Goal: Task Accomplishment & Management: Use online tool/utility

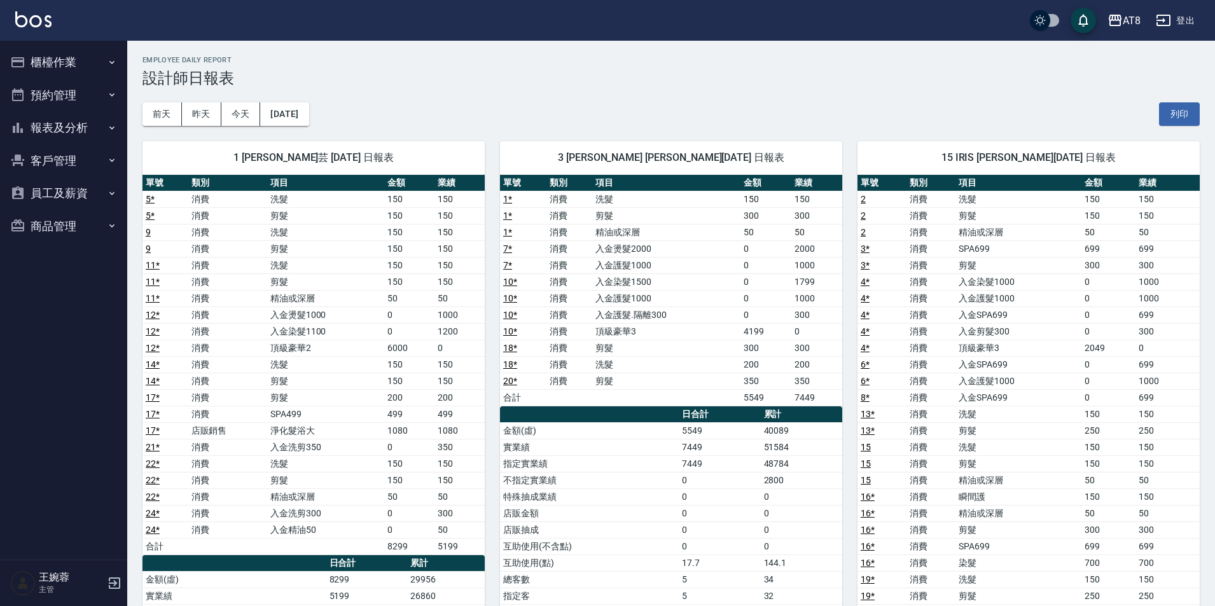
scroll to position [127, 0]
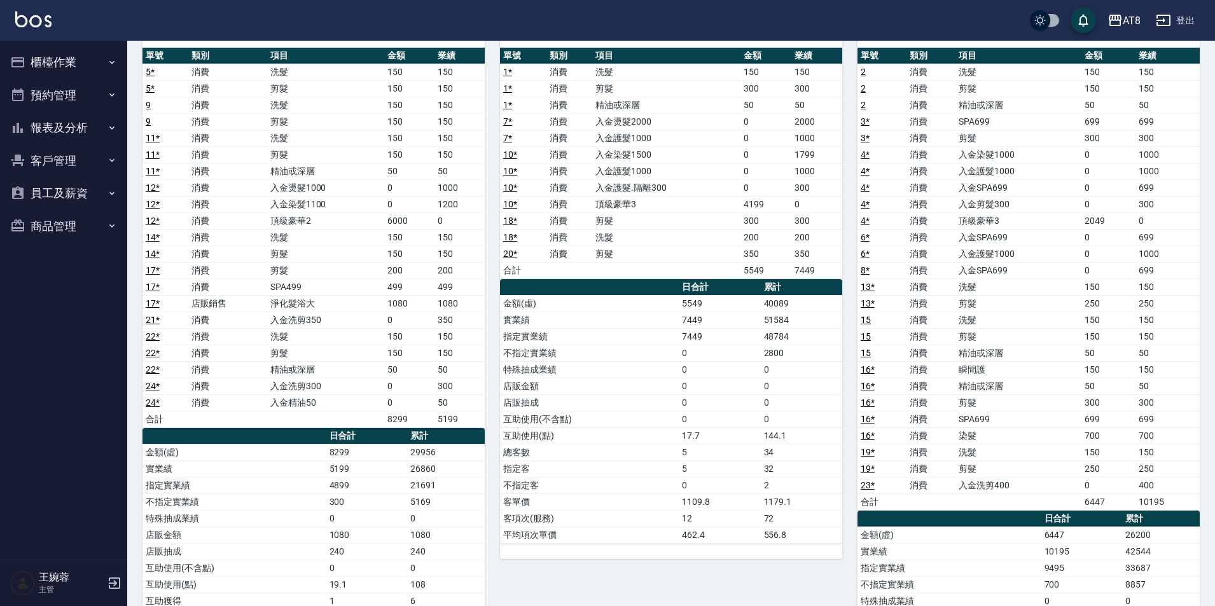
click at [80, 60] on button "櫃檯作業" at bounding box center [63, 62] width 117 height 33
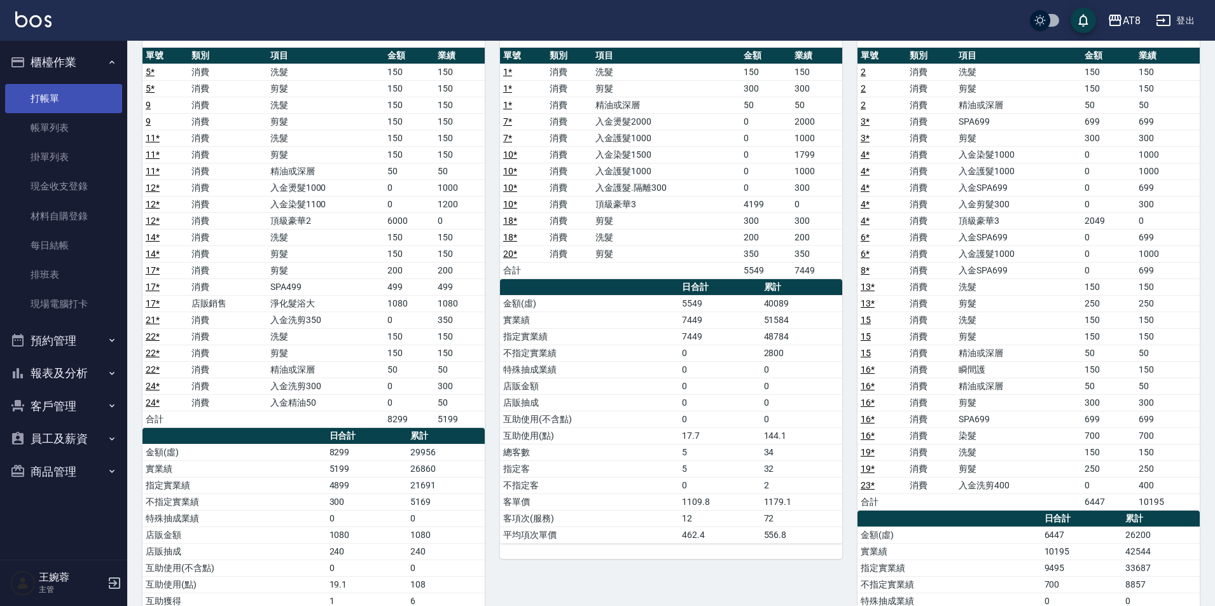
click at [83, 94] on link "打帳單" at bounding box center [63, 98] width 117 height 29
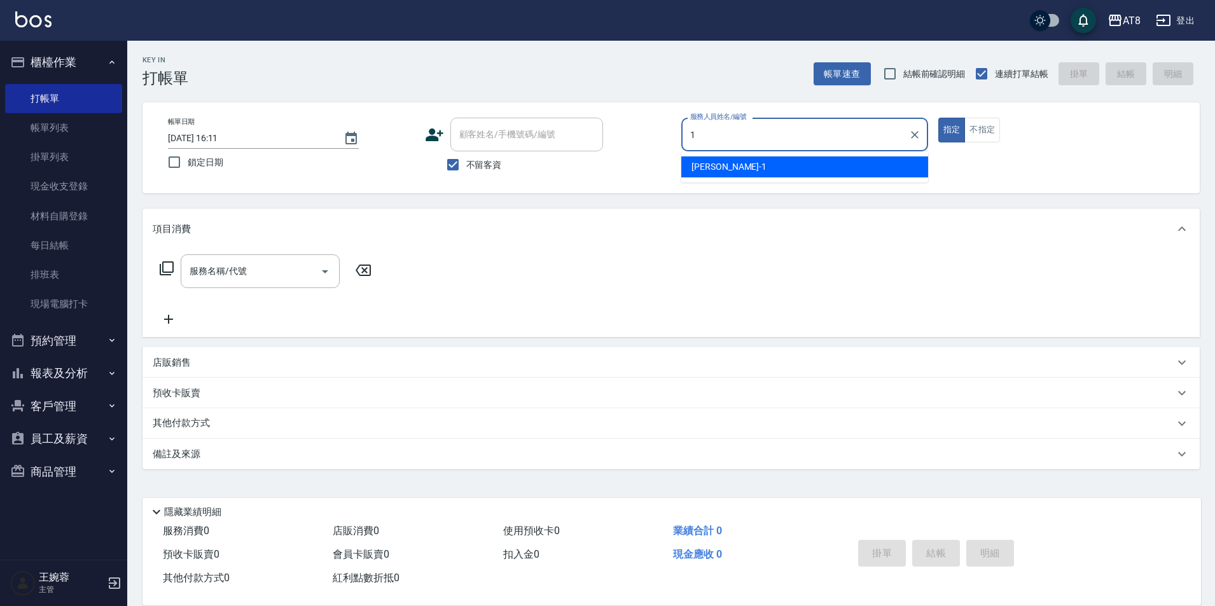
type input "YUKI-1"
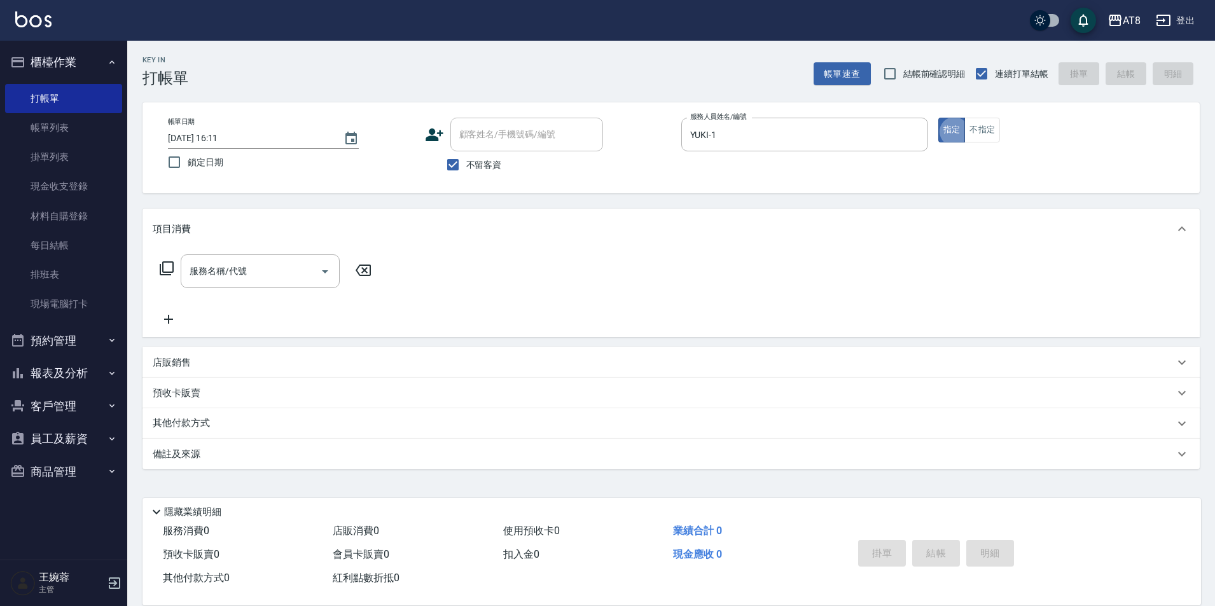
type button "true"
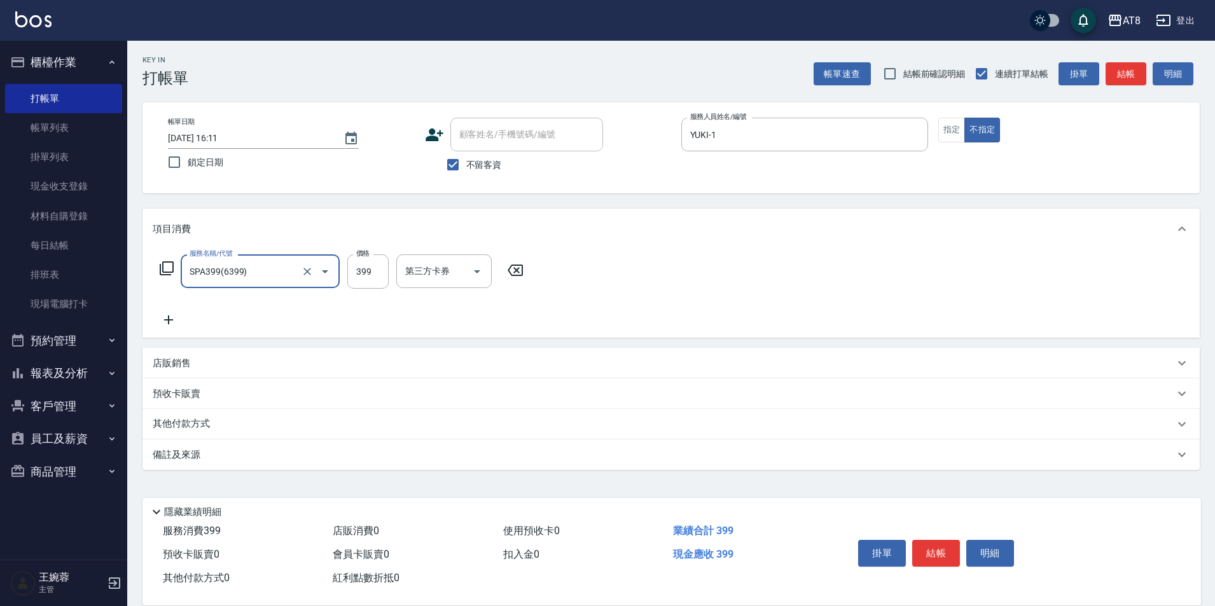
type input "SPA399(6399)"
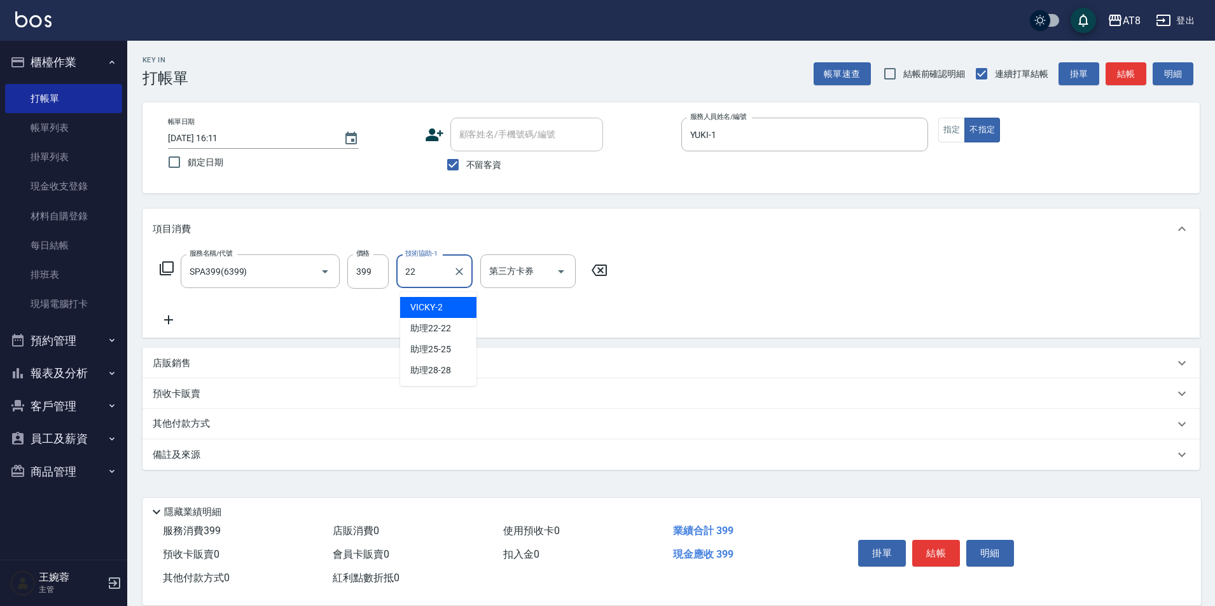
type input "助理22-22"
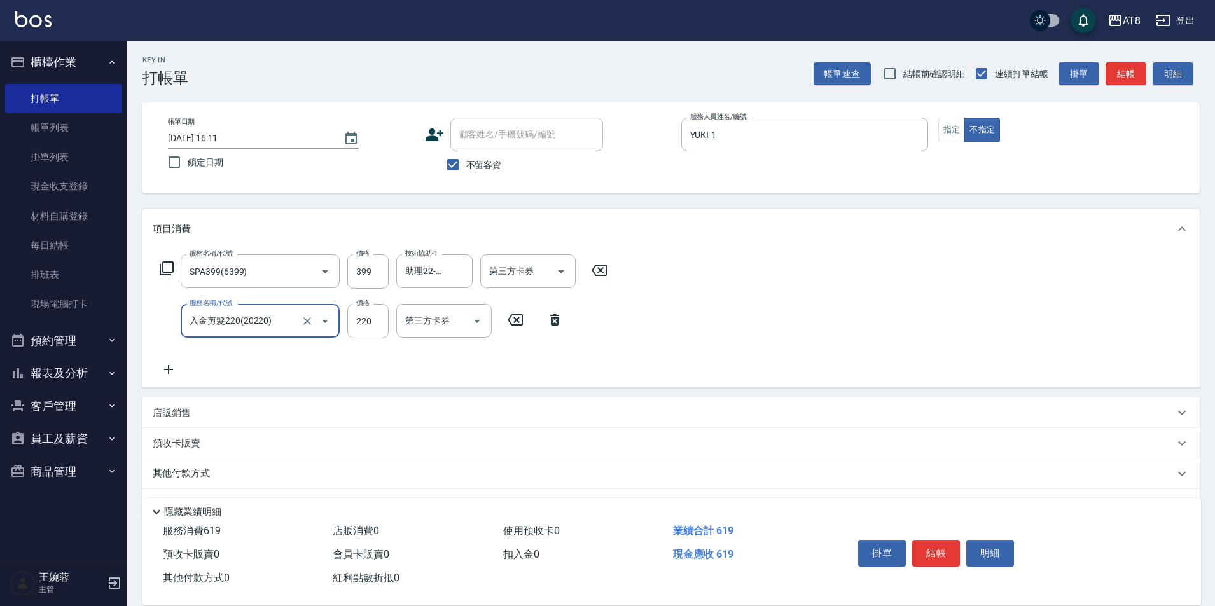
type input "入金剪髮220(20220)"
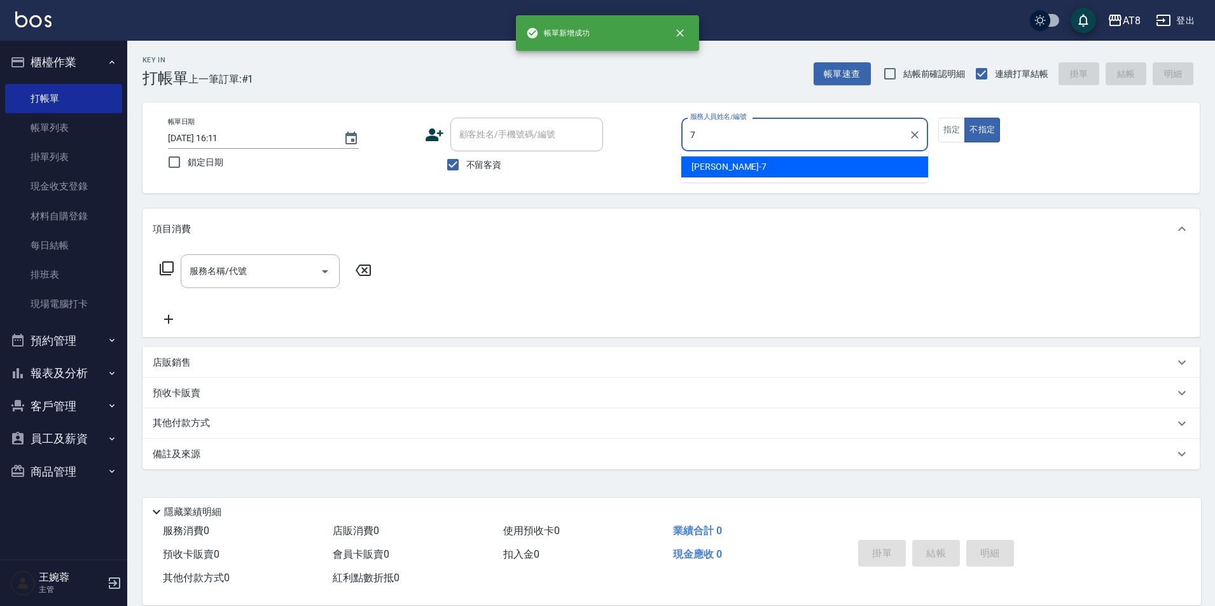
type input "[PERSON_NAME]-7"
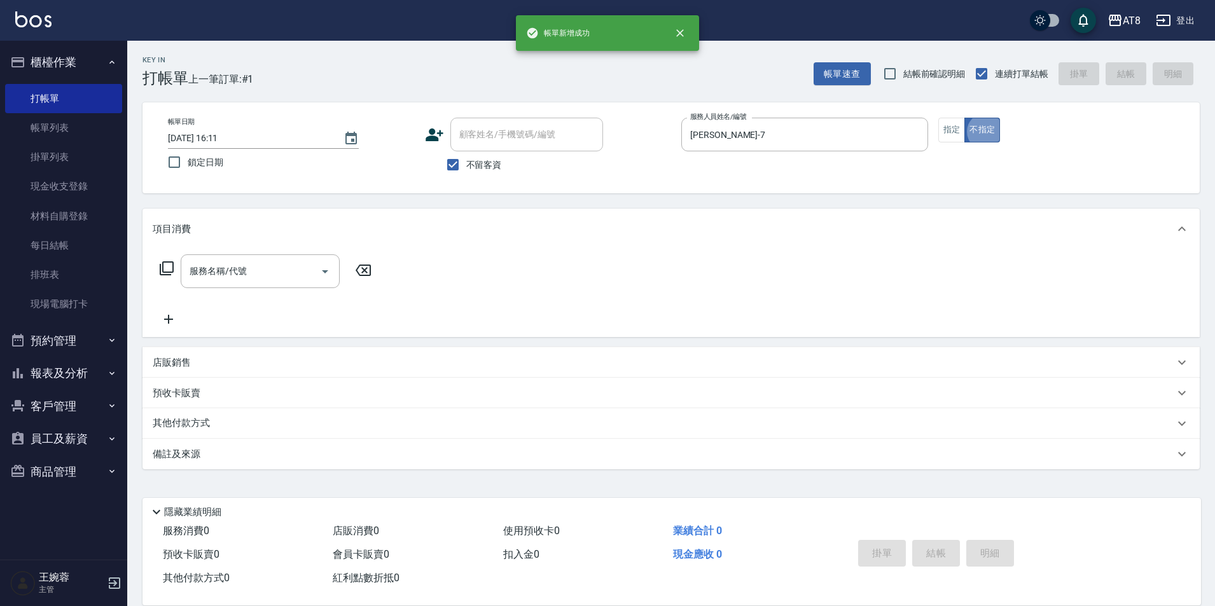
type button "false"
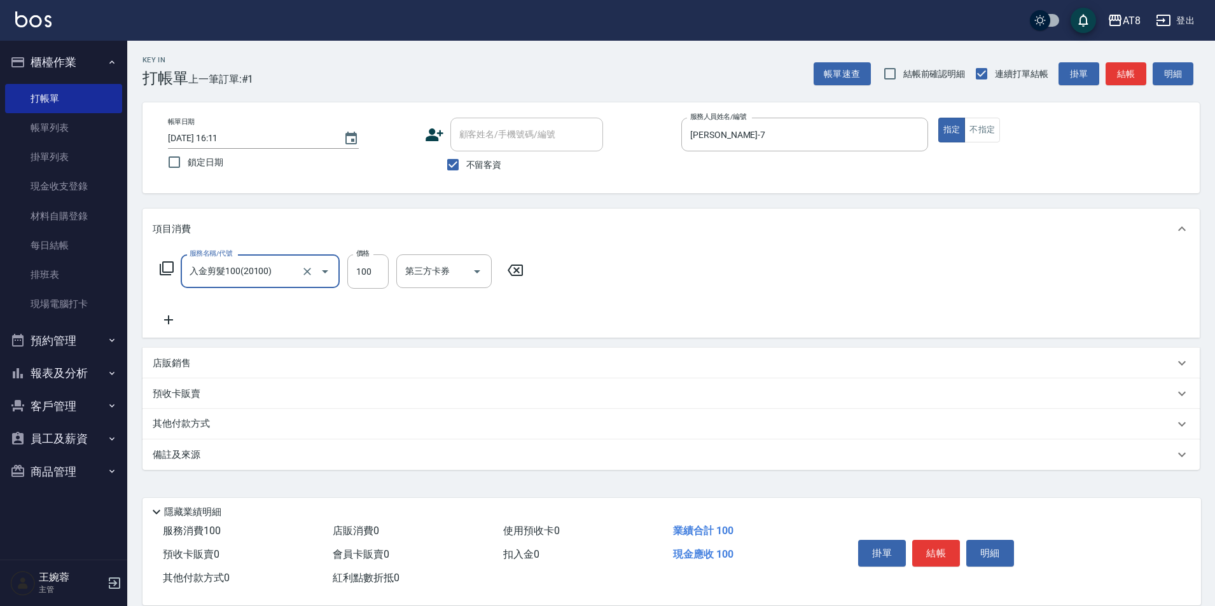
type input "入金剪髮100(20100)"
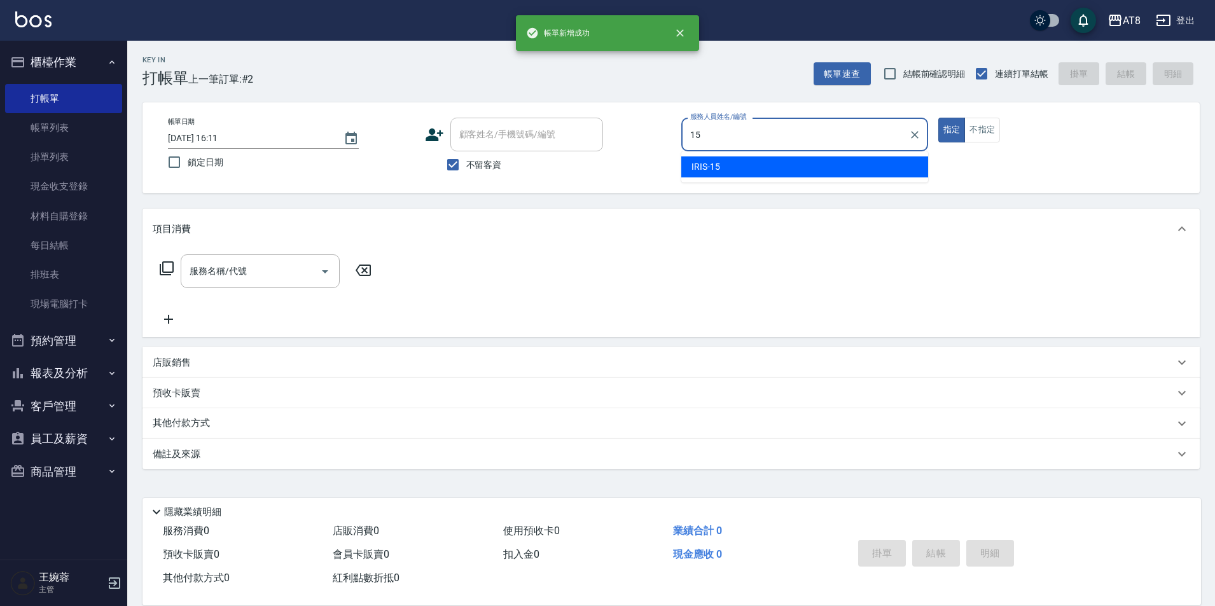
type input "IRIS-15"
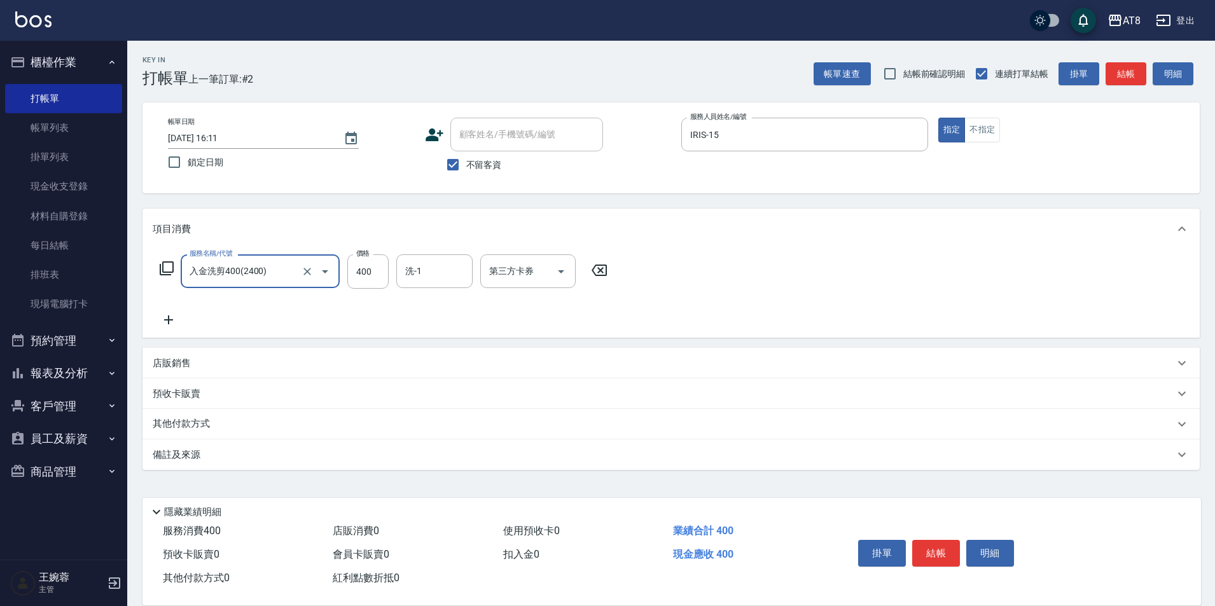
type input "入金洗剪400(2400)"
type input "助理22-22"
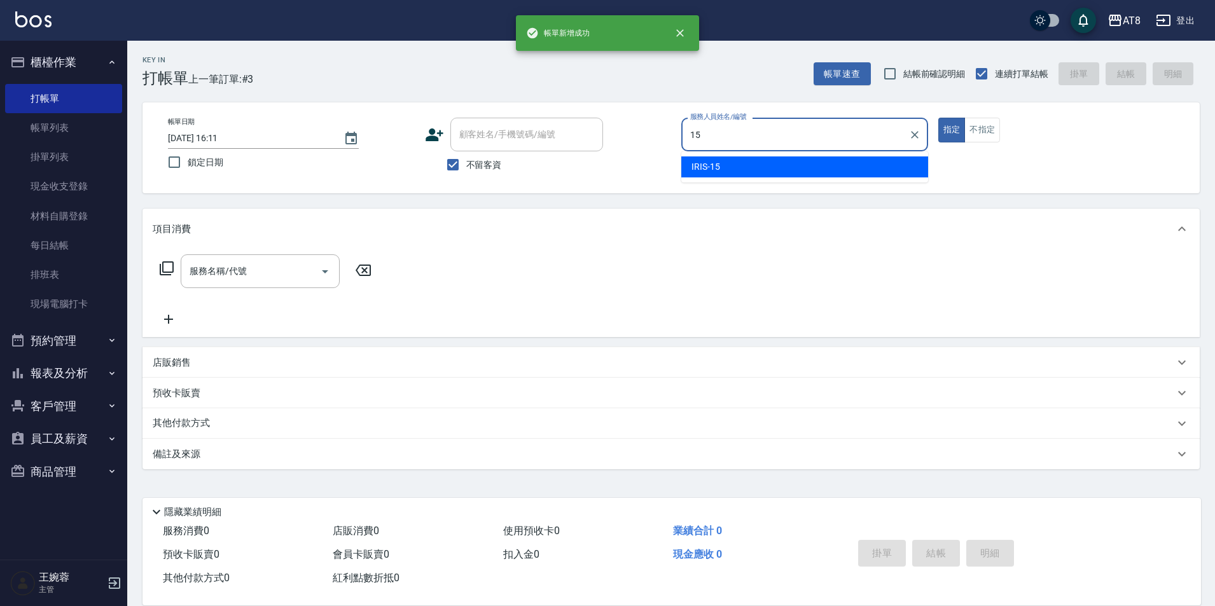
type input "IRIS-15"
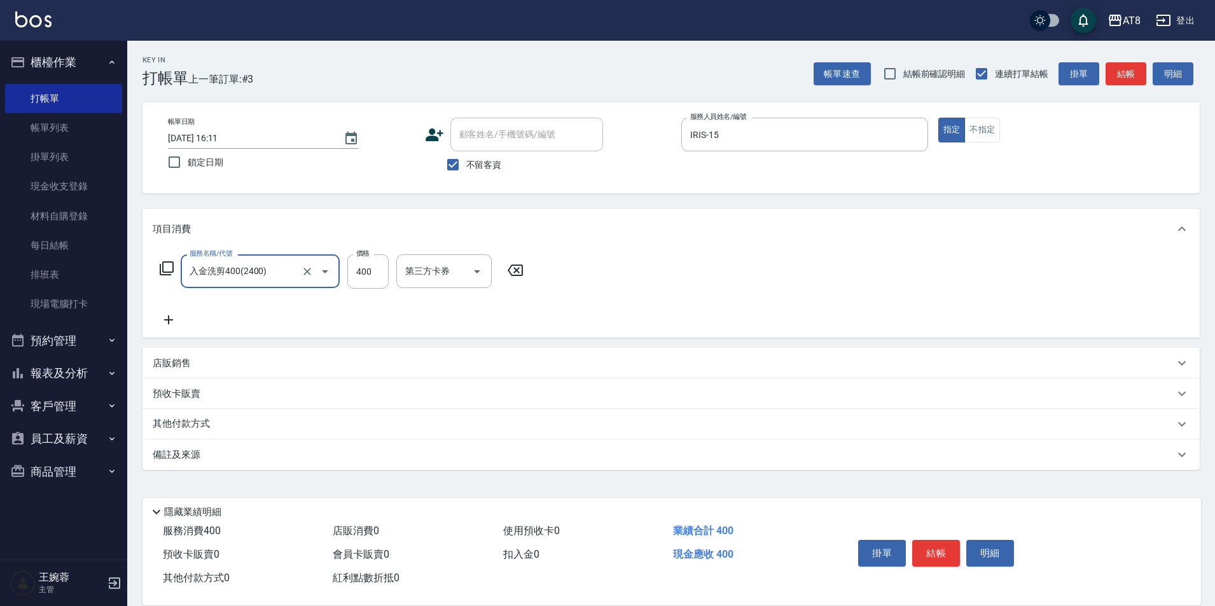
type input "入金洗剪400(2400)"
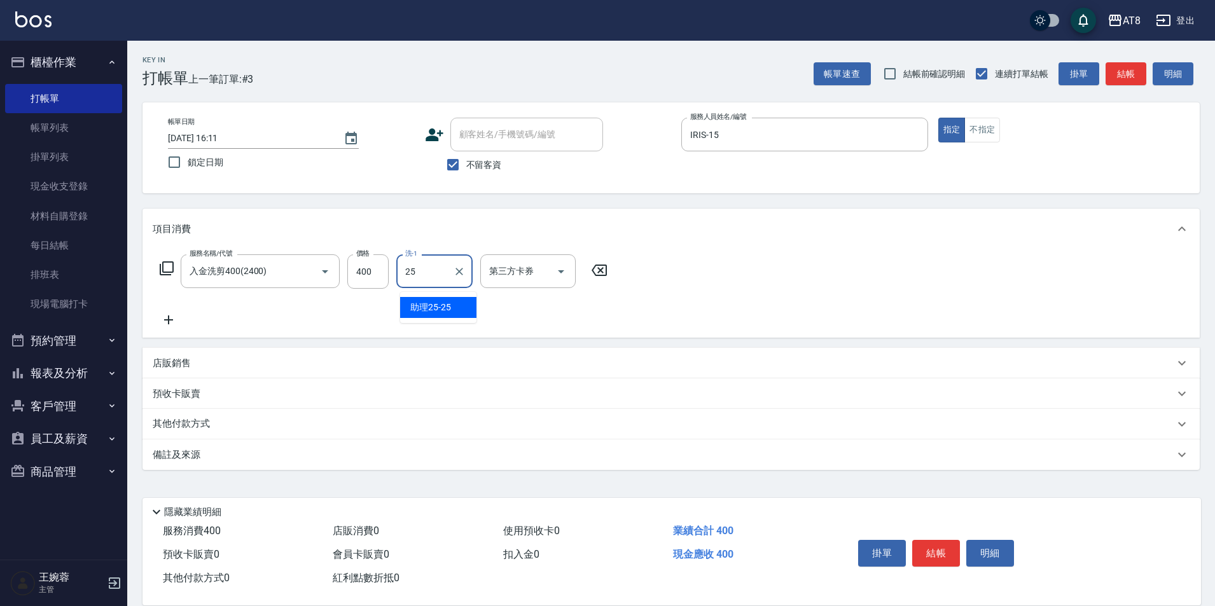
type input "助理25-25"
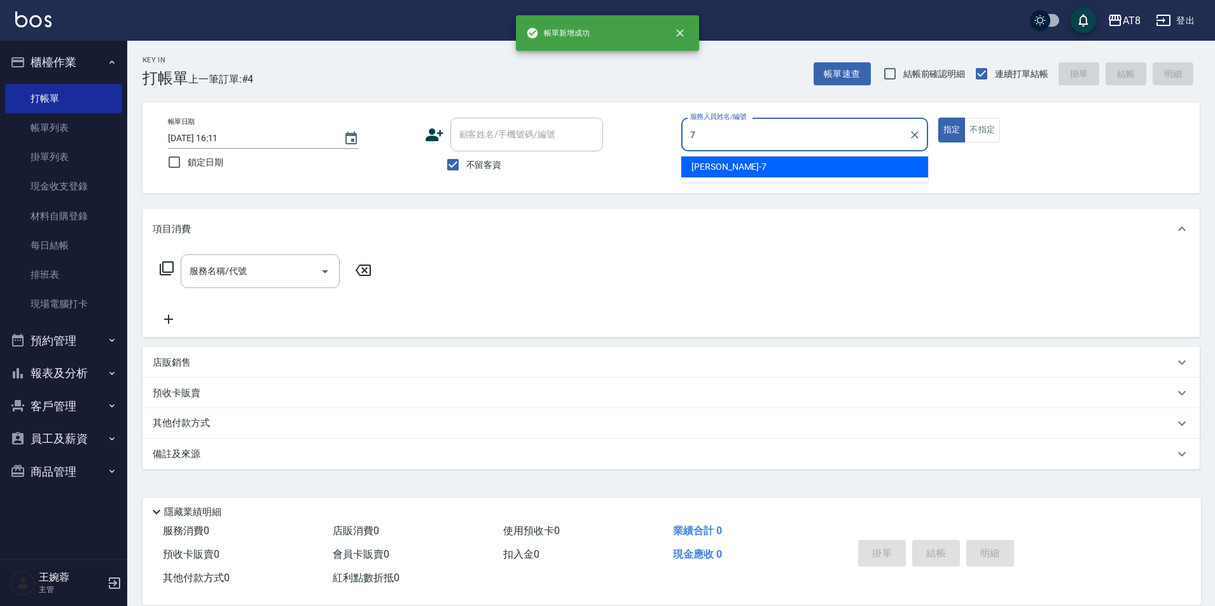
type input "[PERSON_NAME]-7"
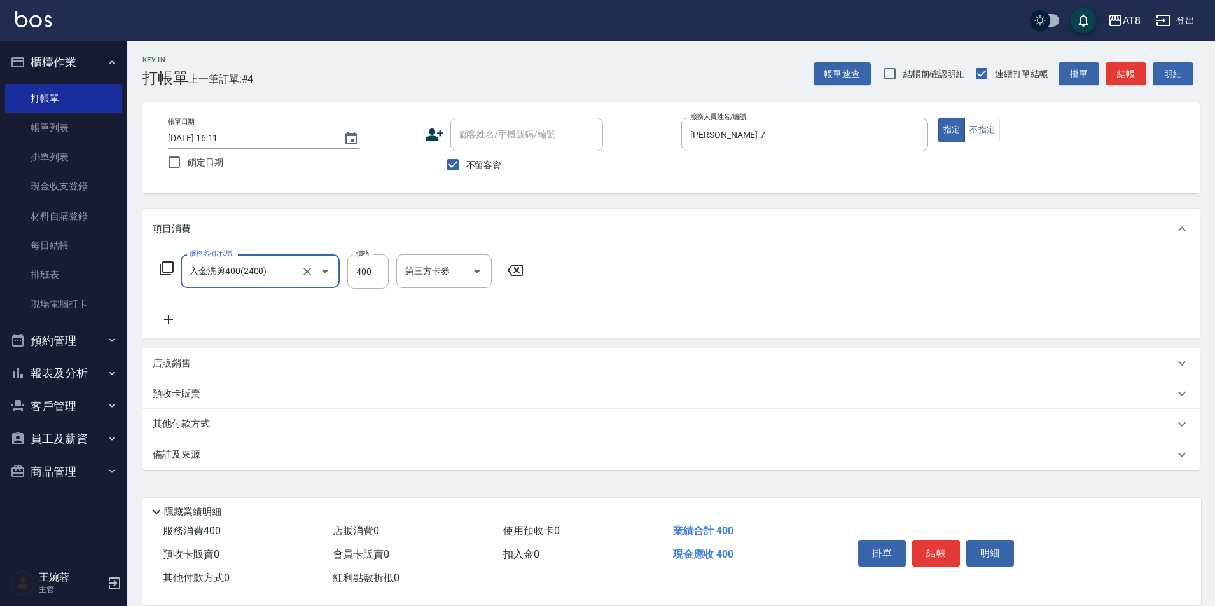
type input "入金洗剪400(2400)"
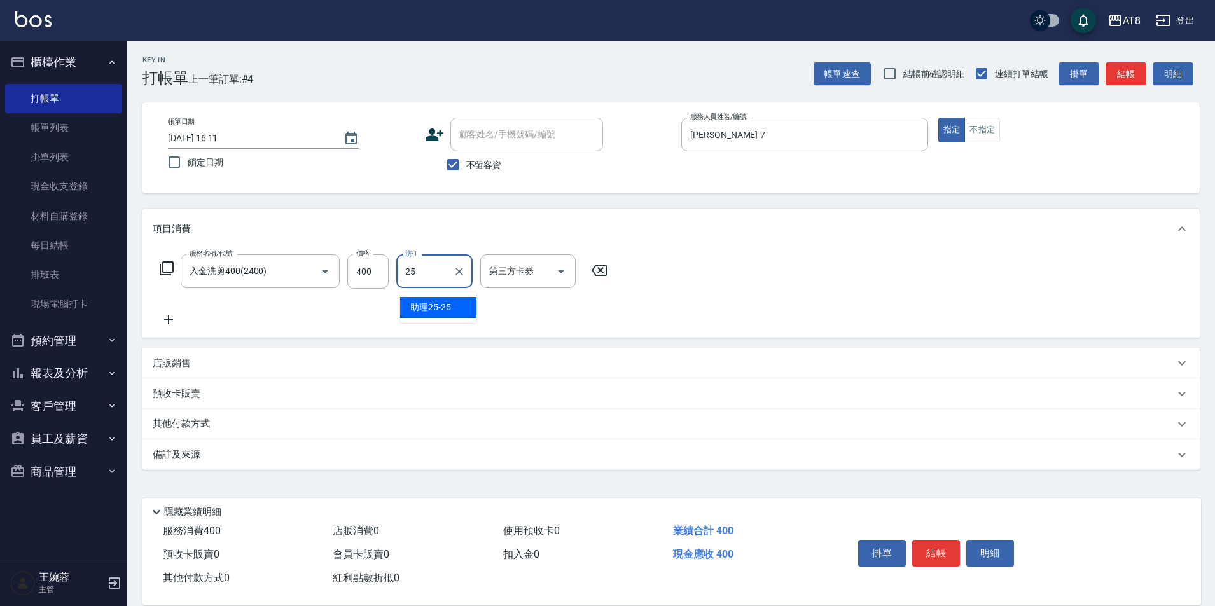
type input "助理25-25"
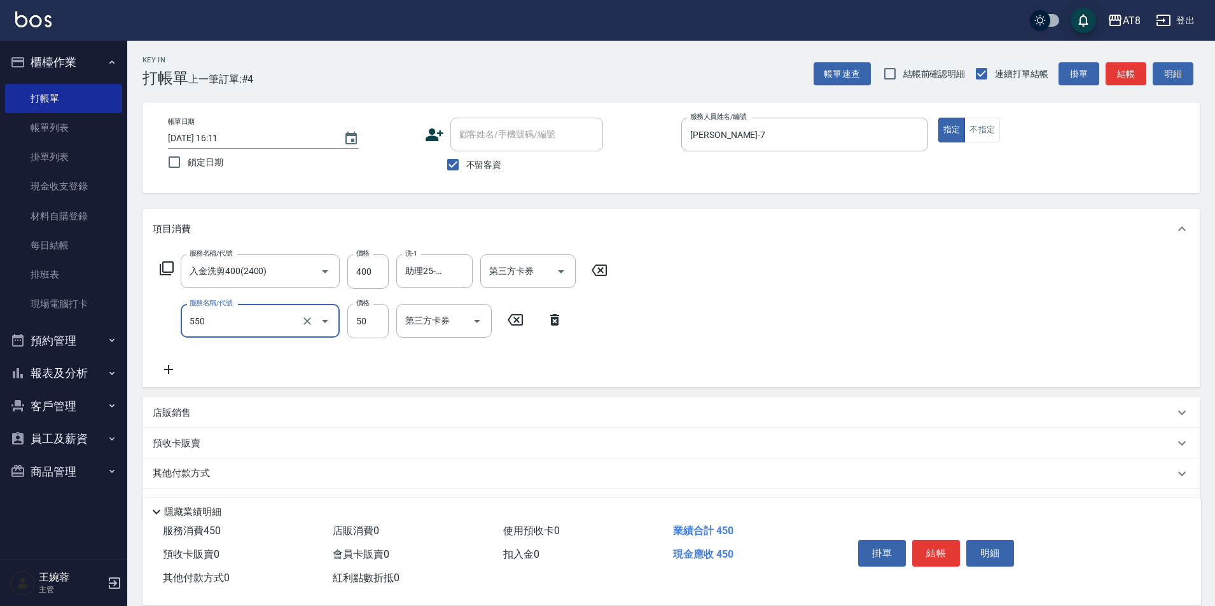
type input "精油或深層(550)"
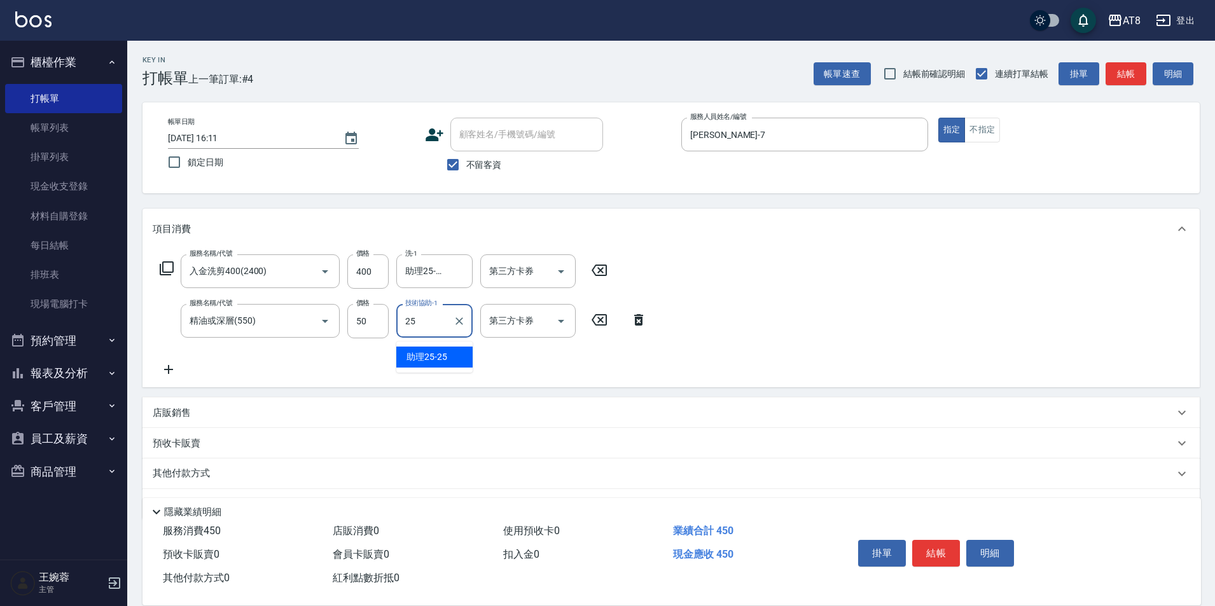
type input "助理25-25"
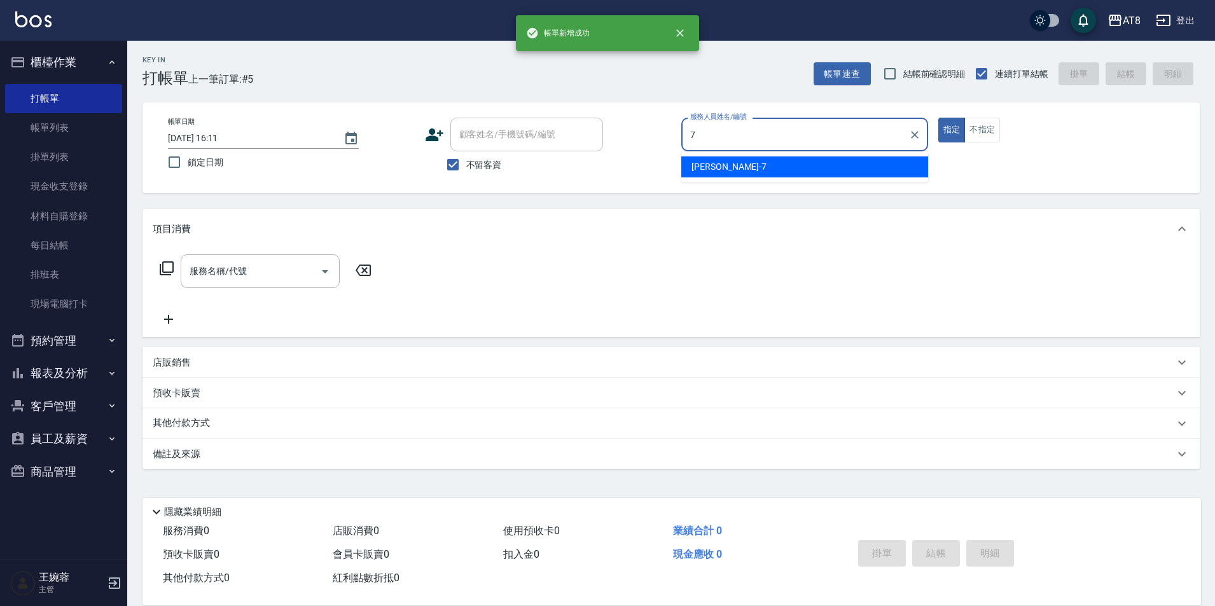
type input "[PERSON_NAME]-7"
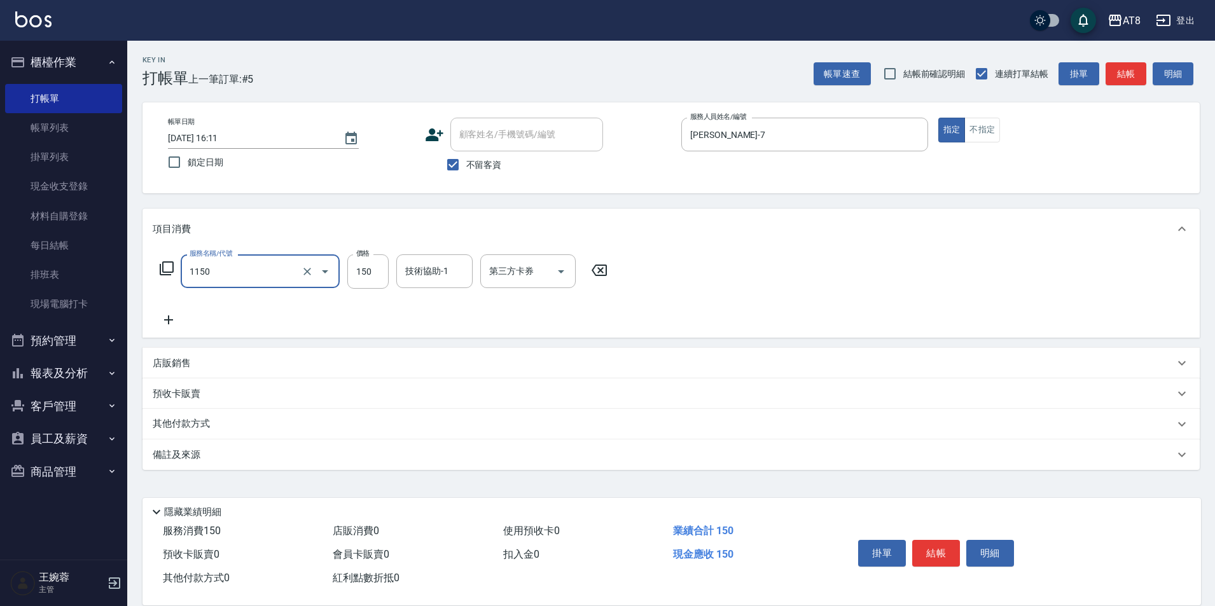
type input "洗髮(1150)"
type input "200"
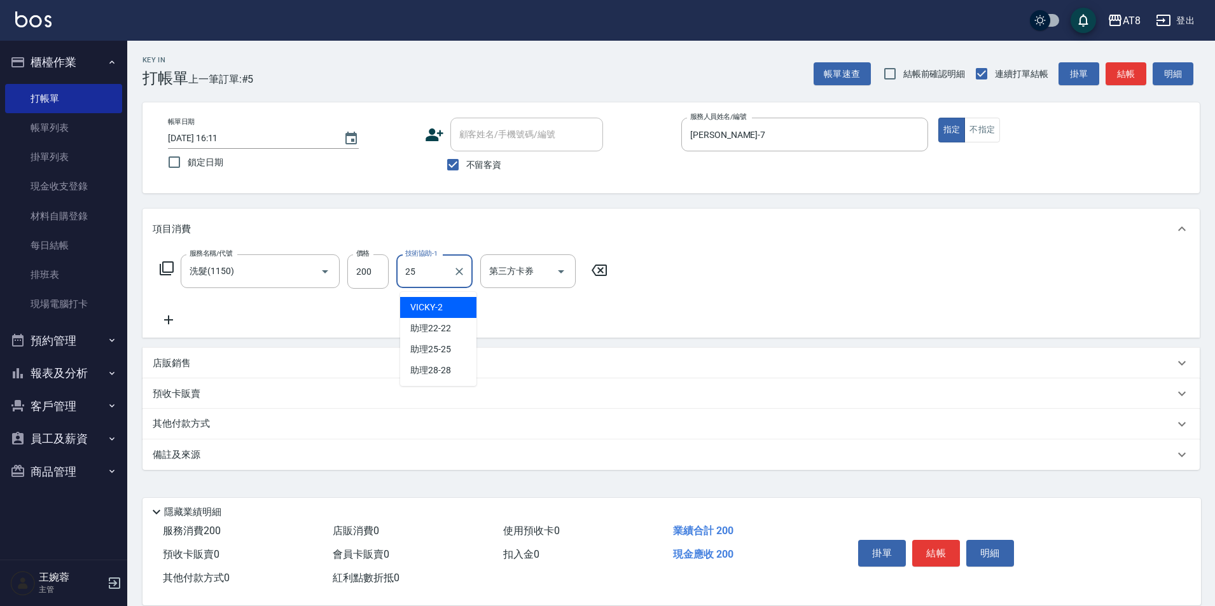
type input "助理25-25"
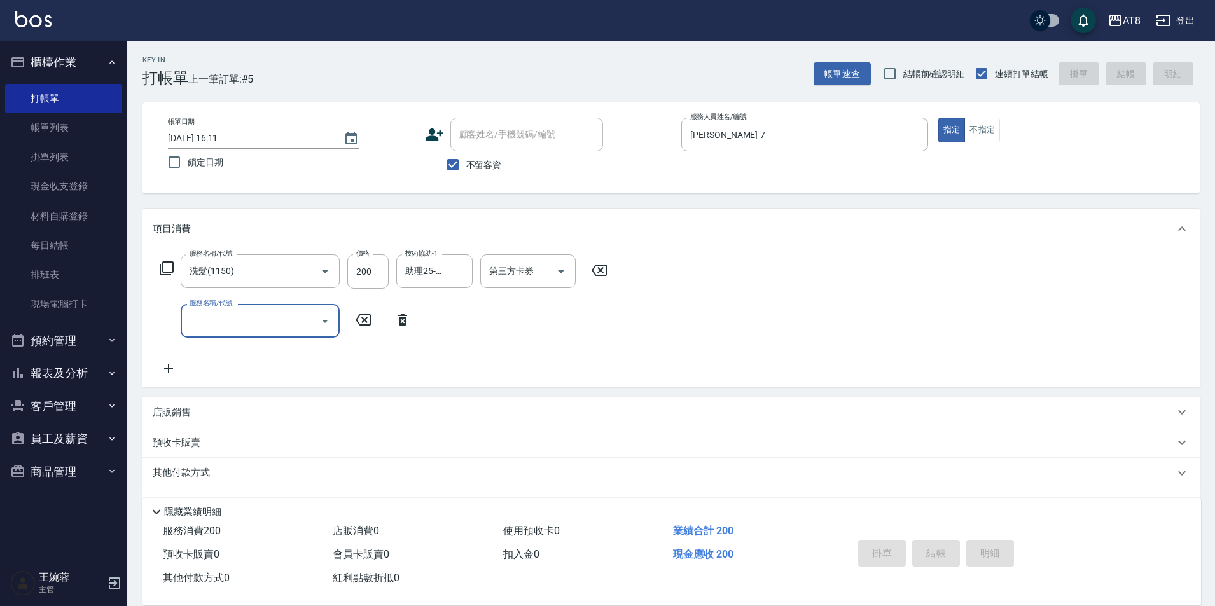
type input "[DATE] 16:12"
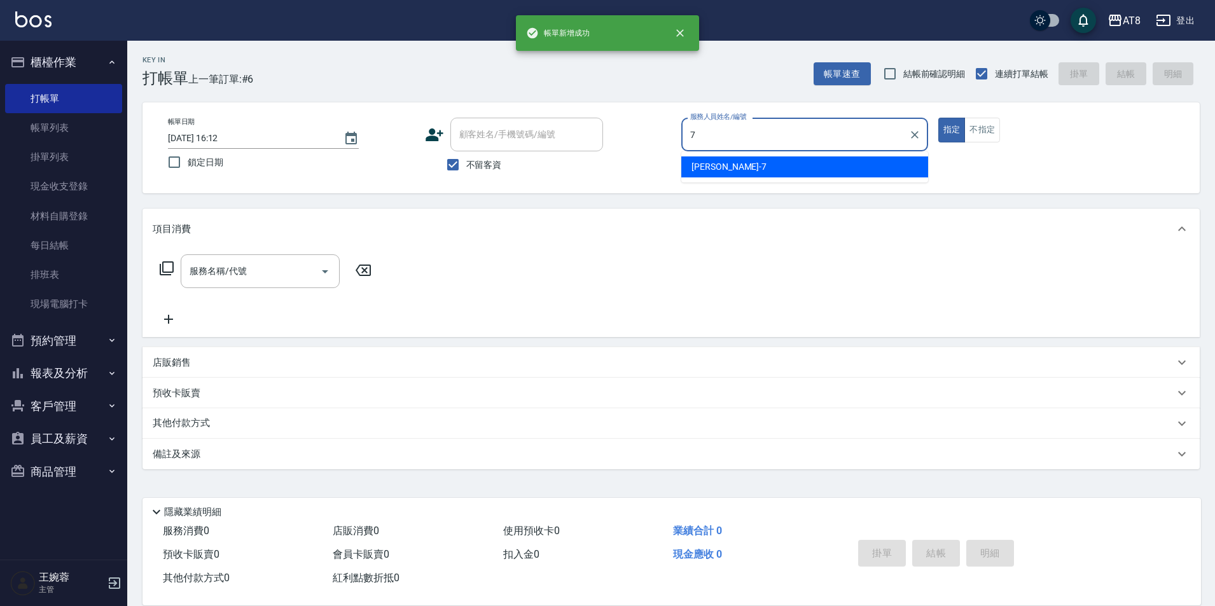
type input "[PERSON_NAME]-7"
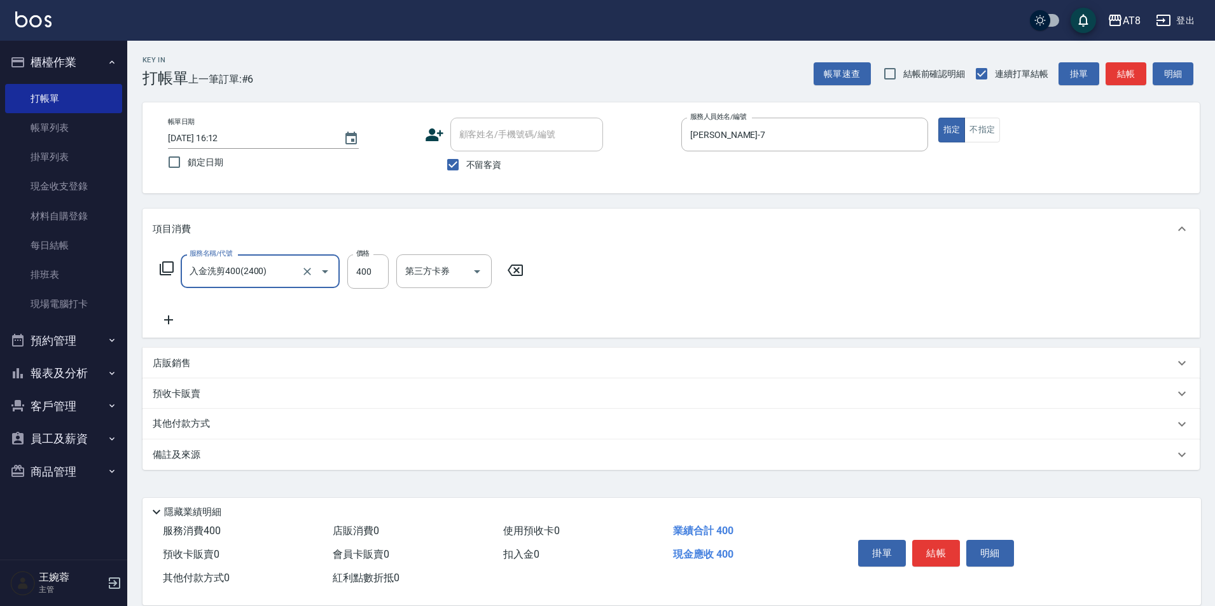
type input "入金洗剪400(2400)"
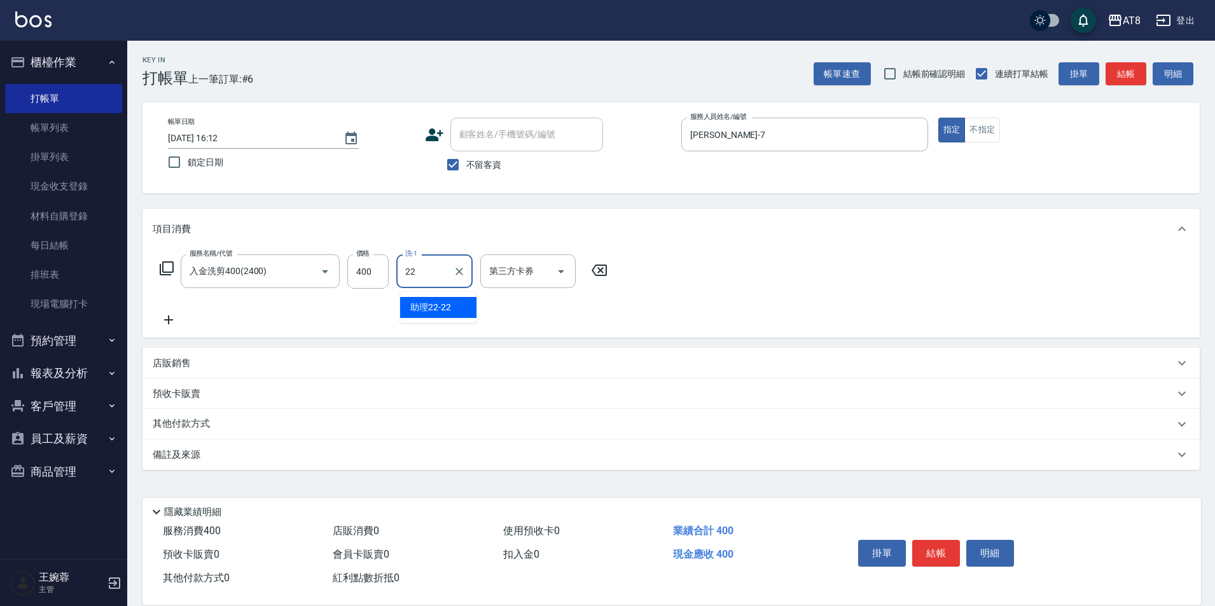
type input "助理22-22"
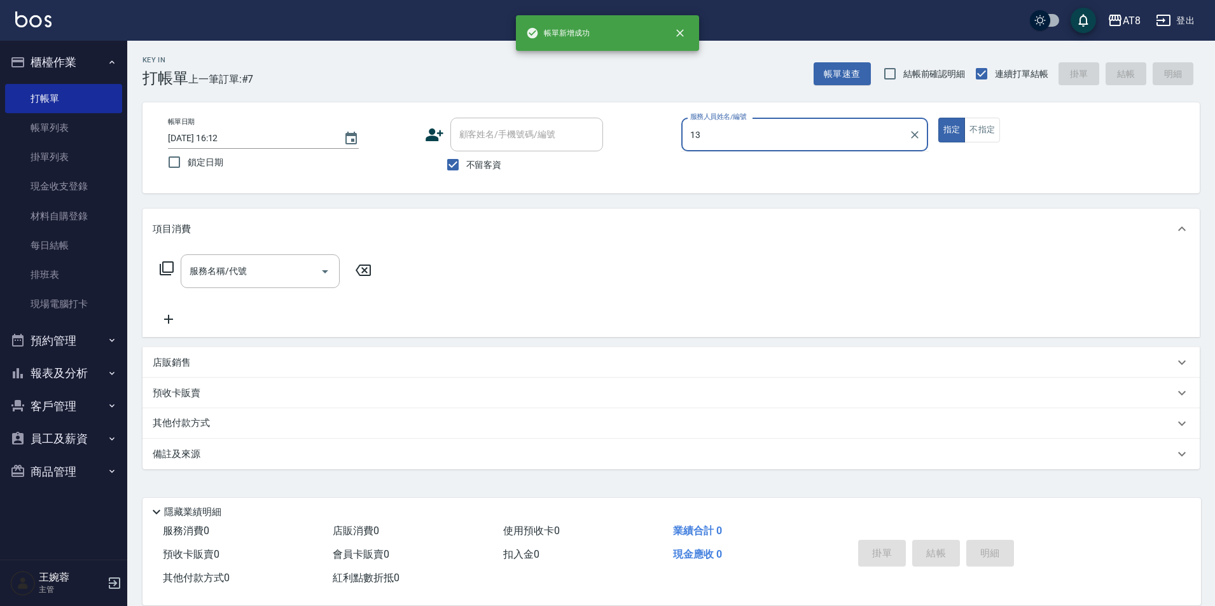
type input "1"
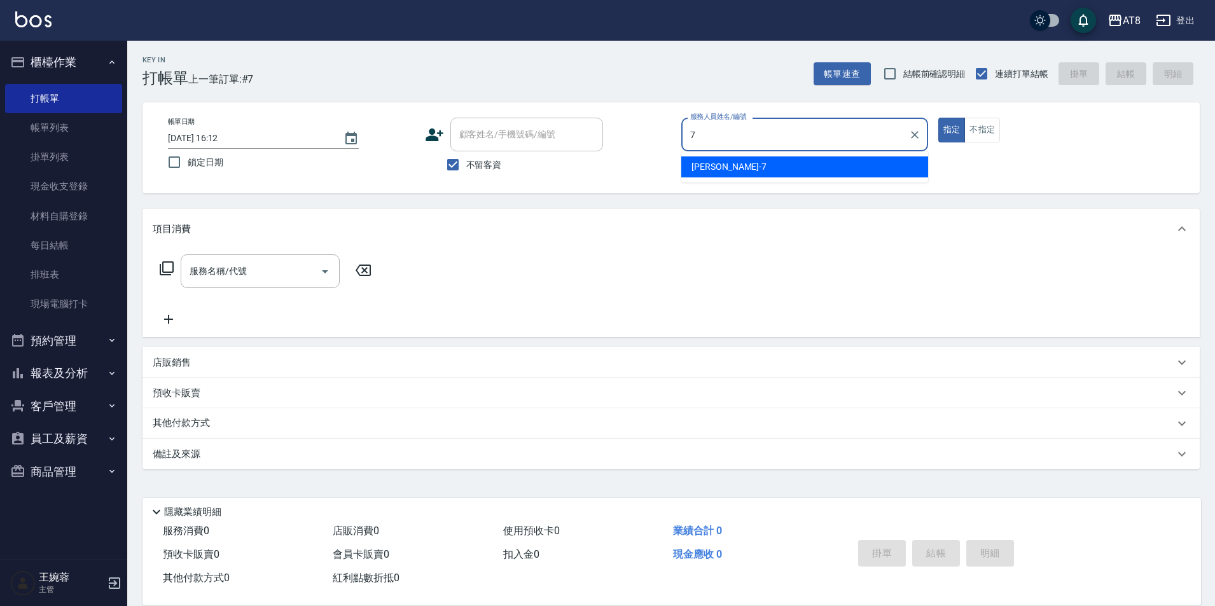
type input "[PERSON_NAME]-7"
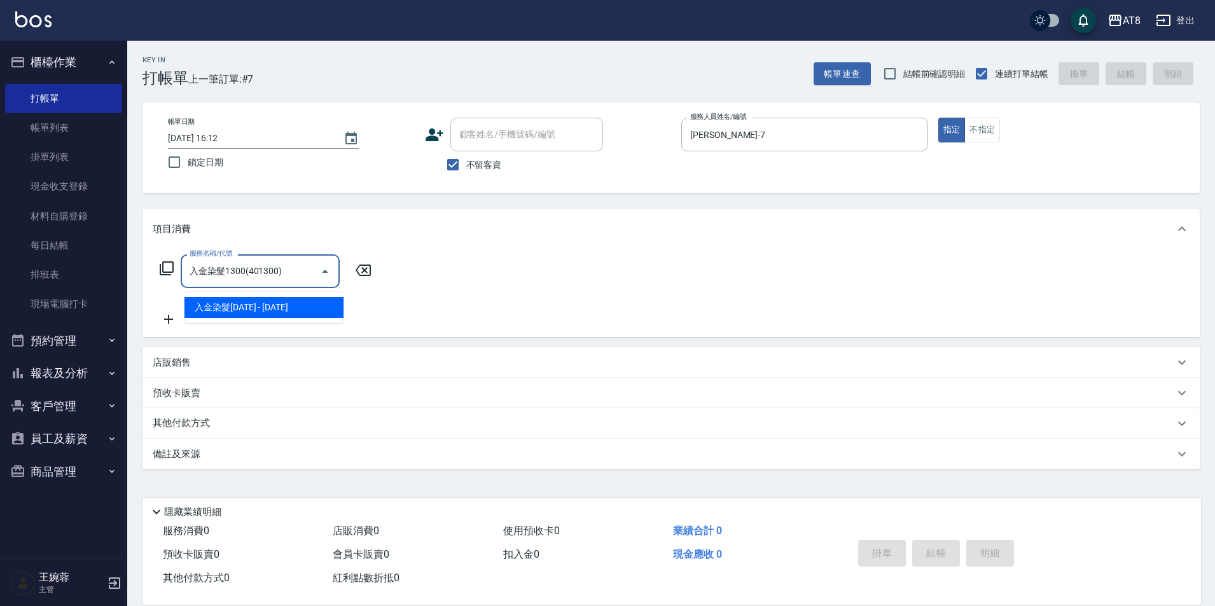
type input "入金染髮1300(401300)"
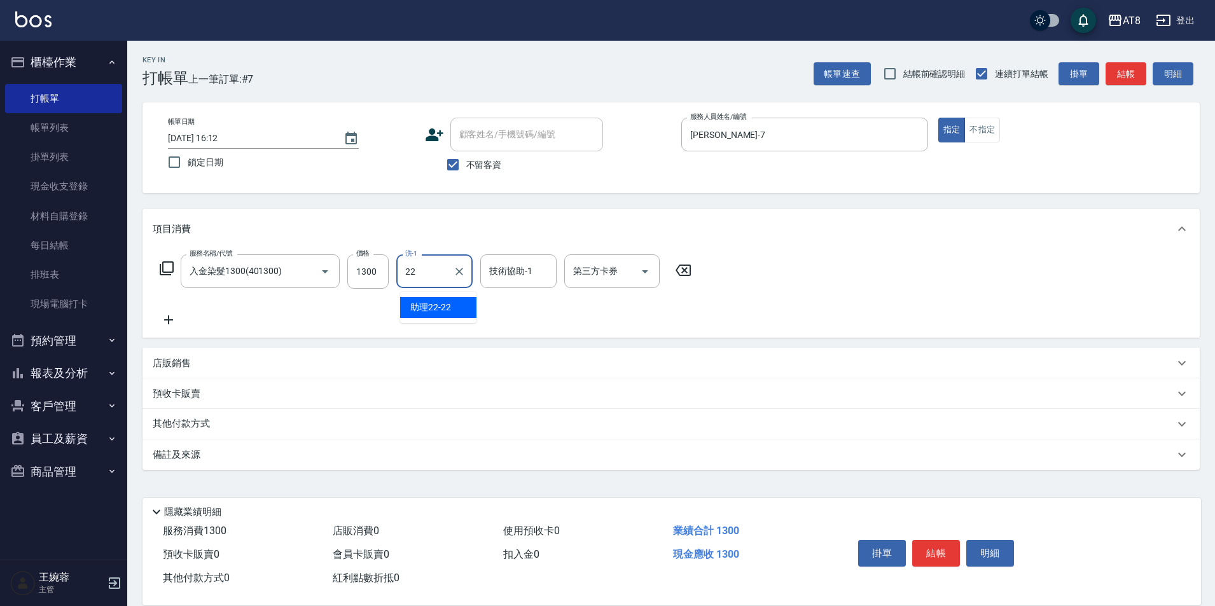
type input "助理22-22"
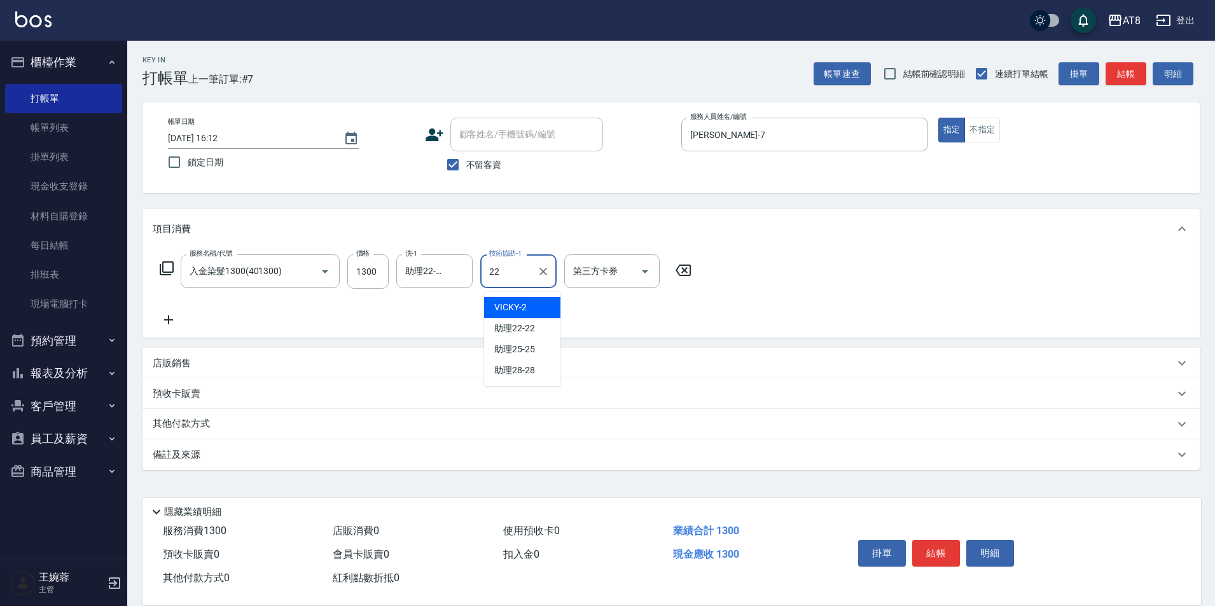
type input "助理22-22"
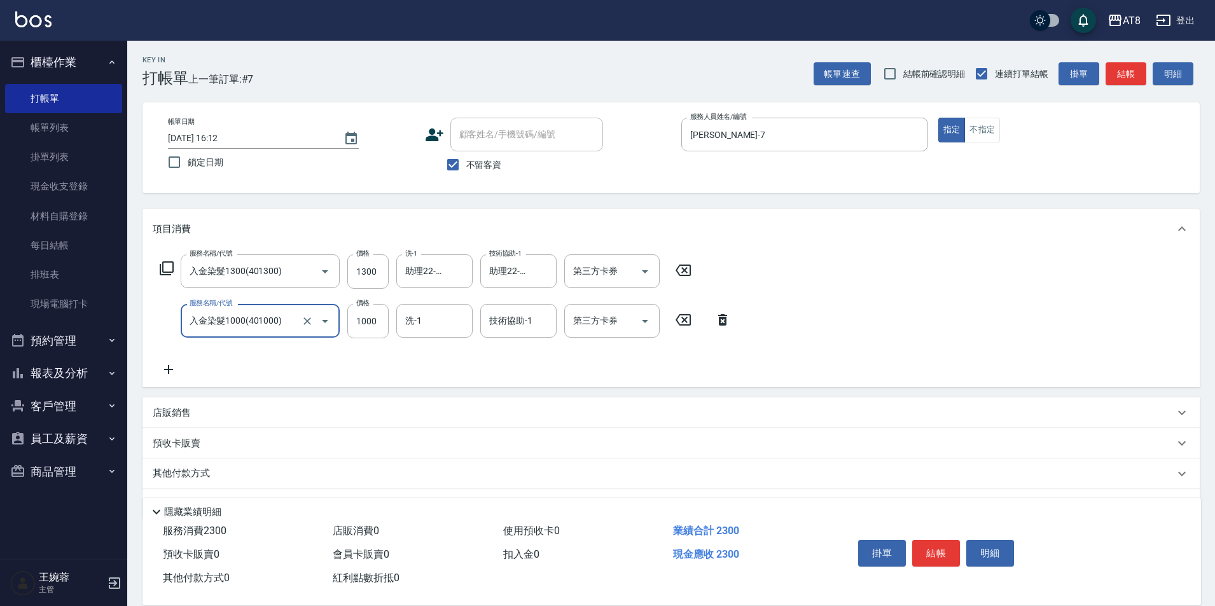
type input "入金染髮1000(401000)"
type input "助理22-22"
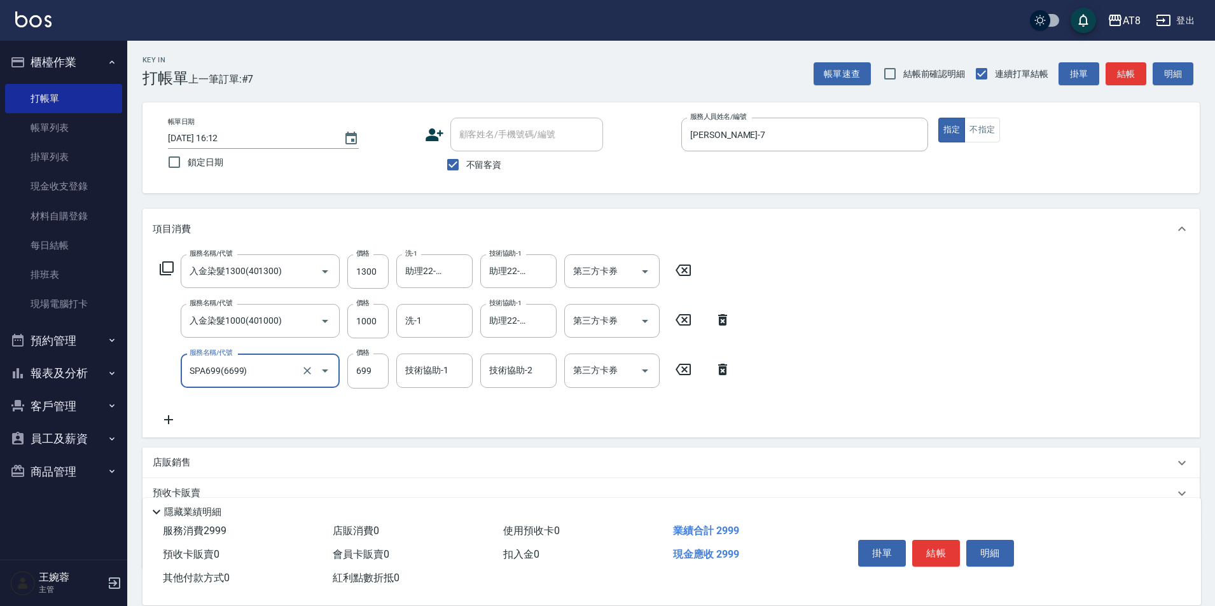
type input "SPA699(6699)"
type input "助理22-22"
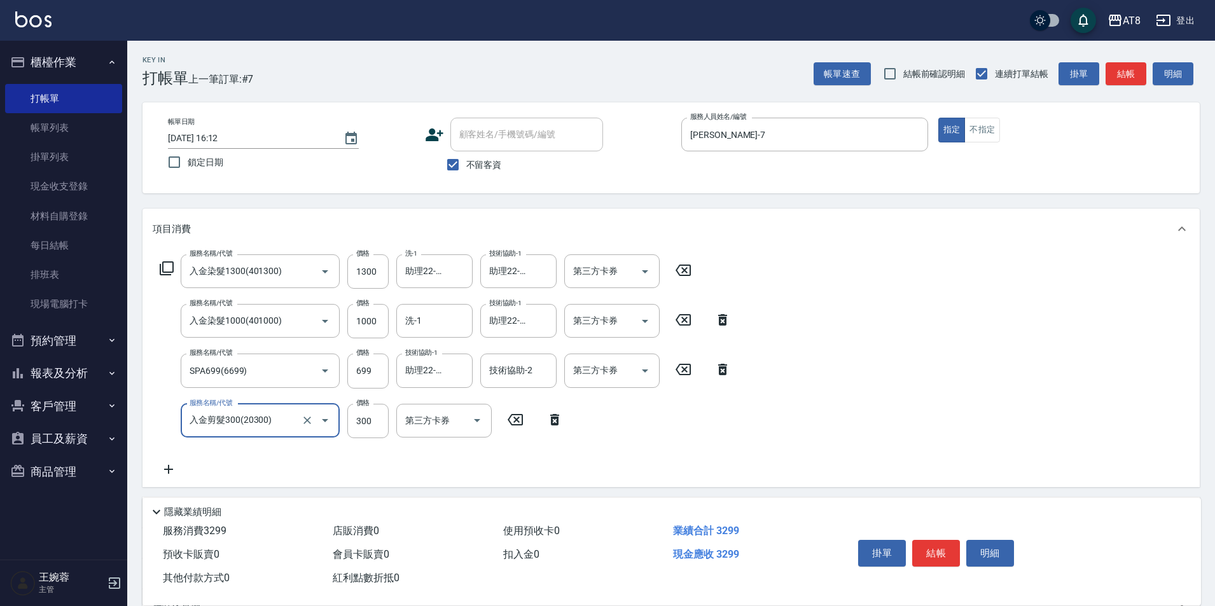
type input "入金剪髮300(20300)"
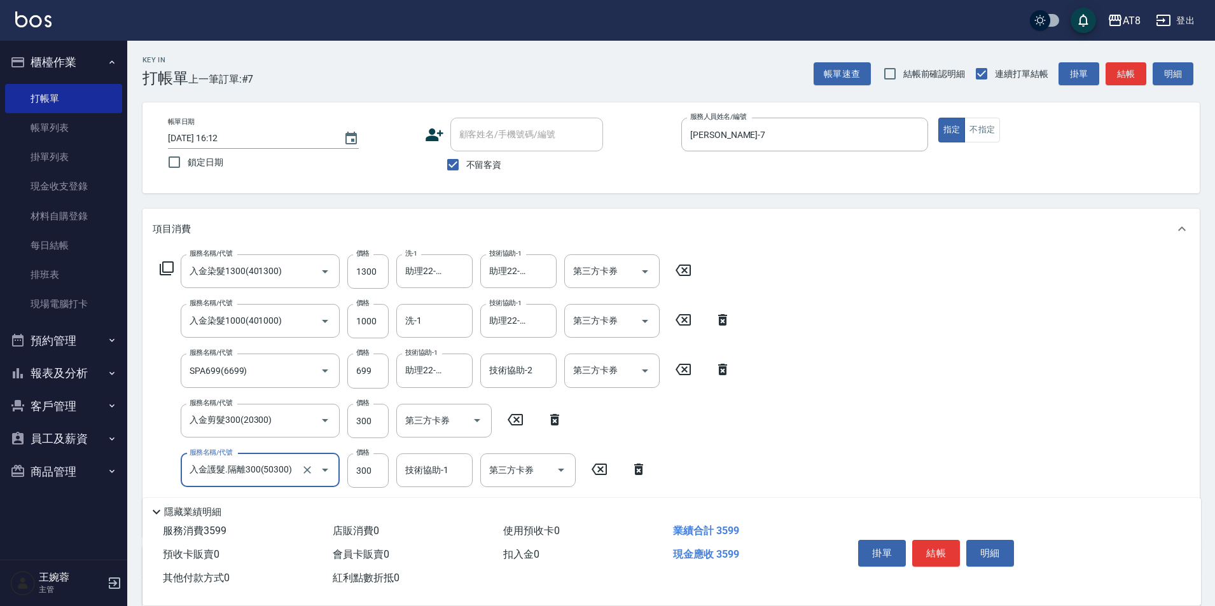
type input "入金護髮.隔離300(50300)"
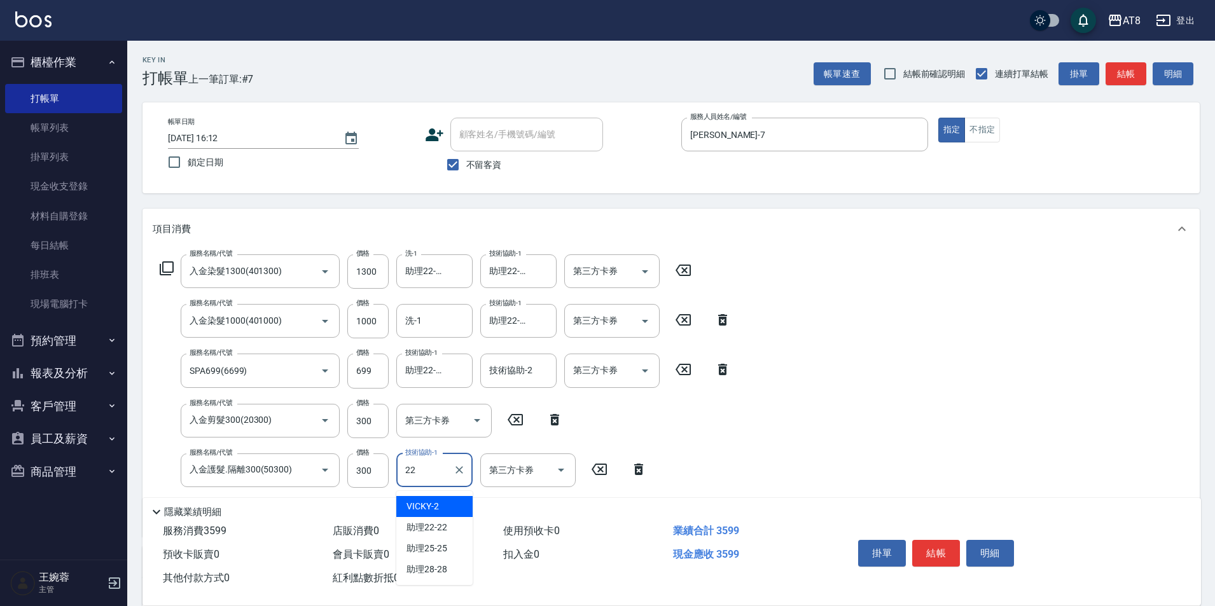
type input "助理22-22"
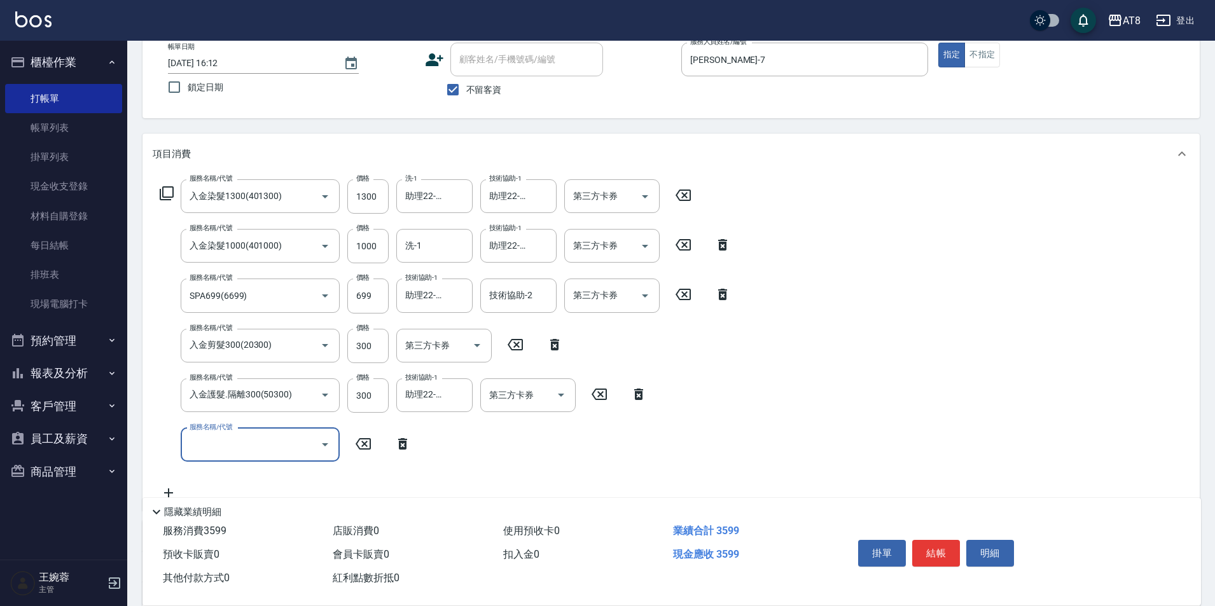
scroll to position [148, 0]
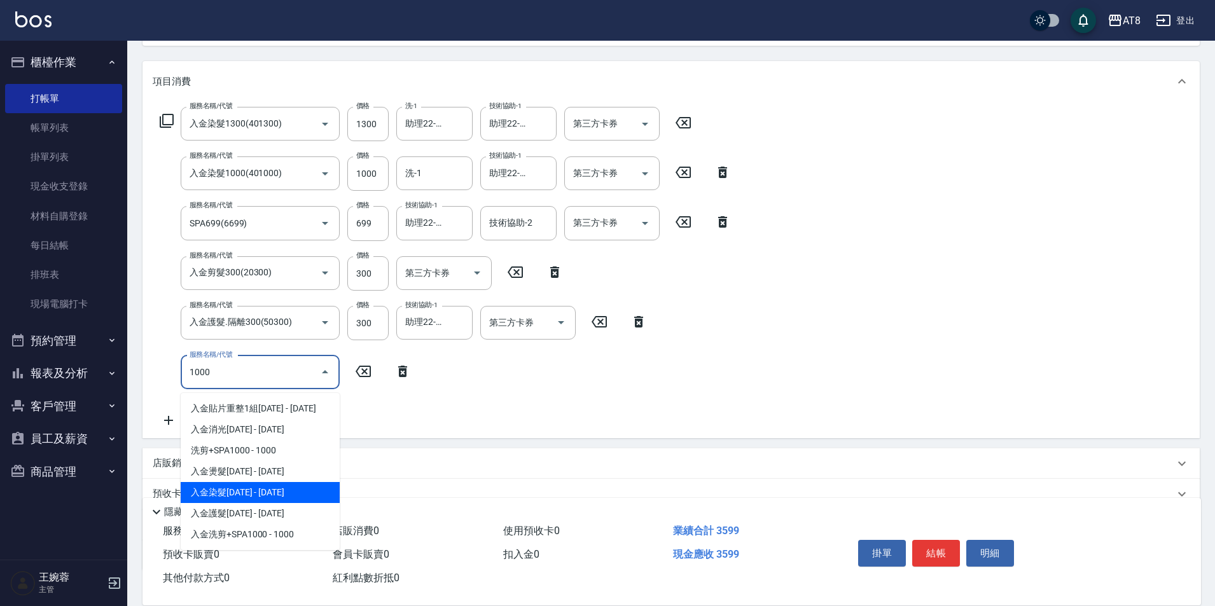
type input "入金染髮1000(401000)"
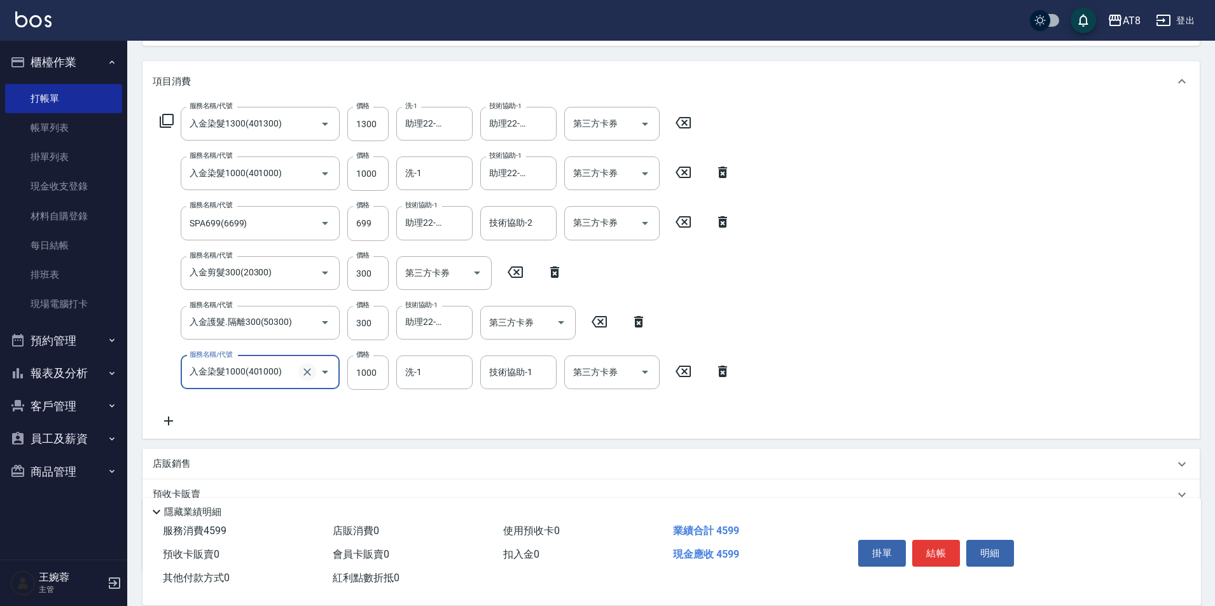
click at [303, 375] on icon "Clear" at bounding box center [307, 372] width 8 height 8
type input "入金護髮1000(501000)"
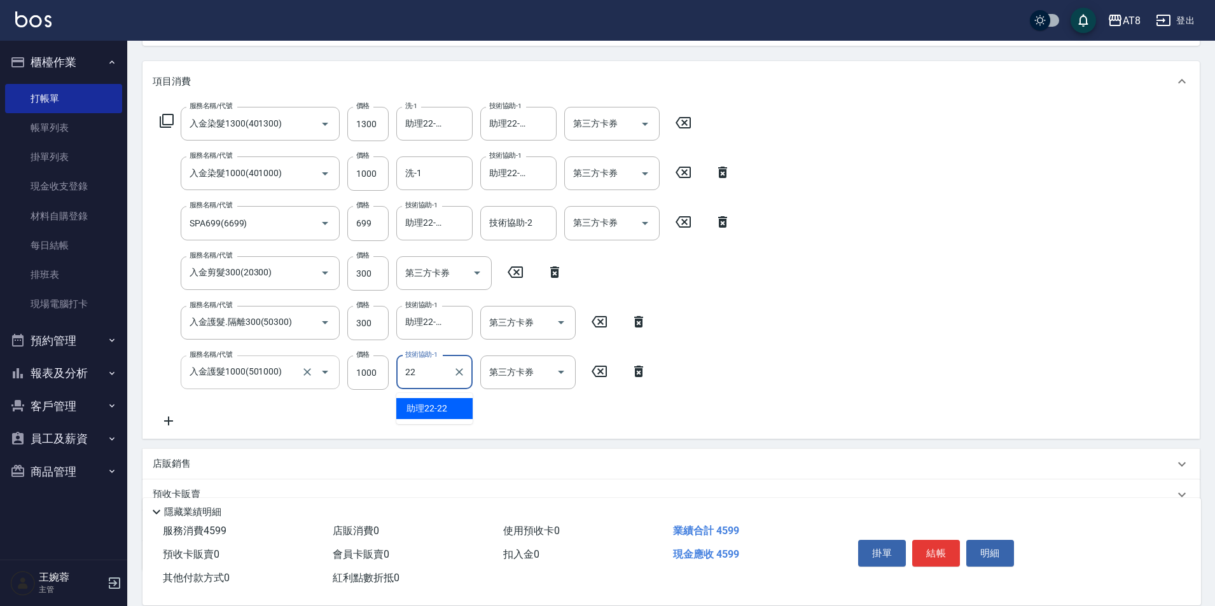
type input "助理22-22"
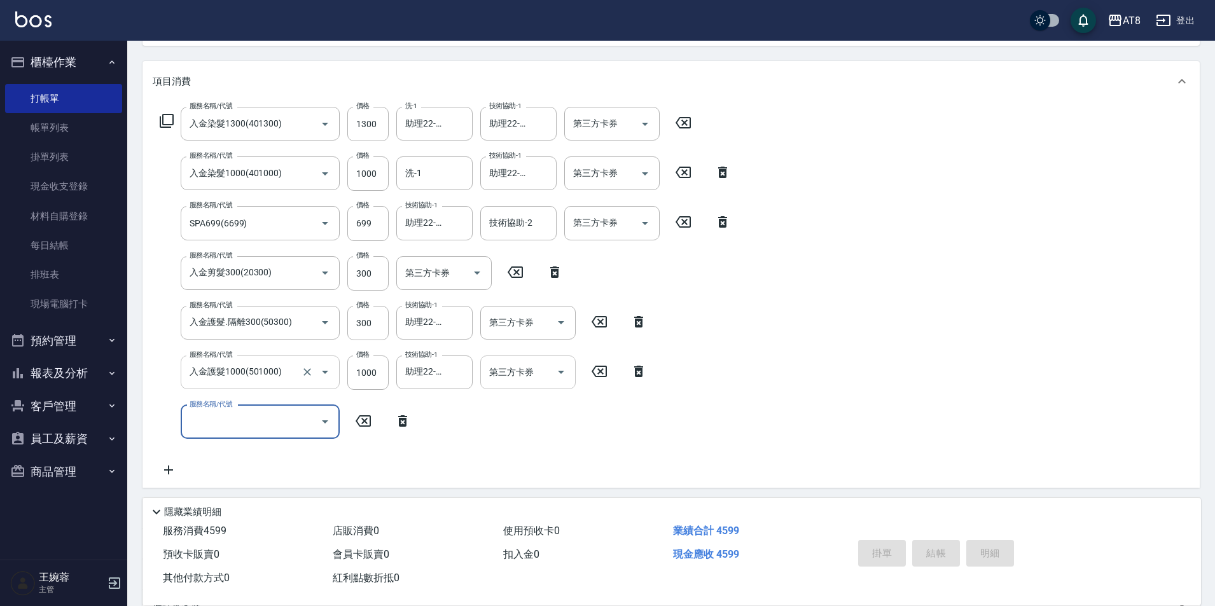
type input "[DATE] 16:14"
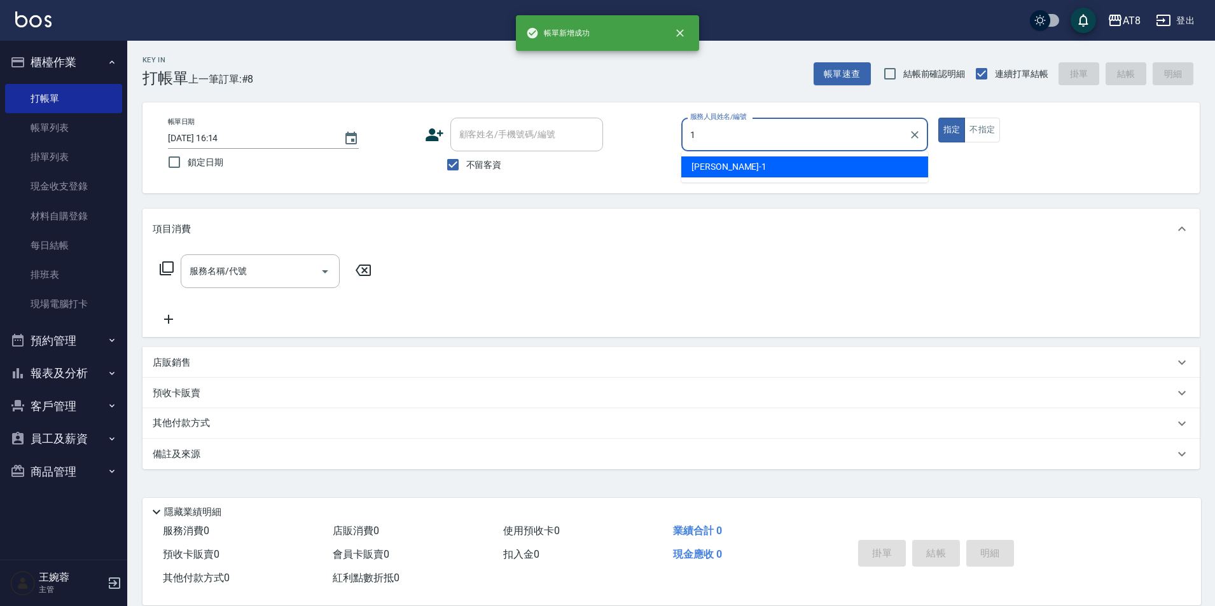
type input "YUKI-1"
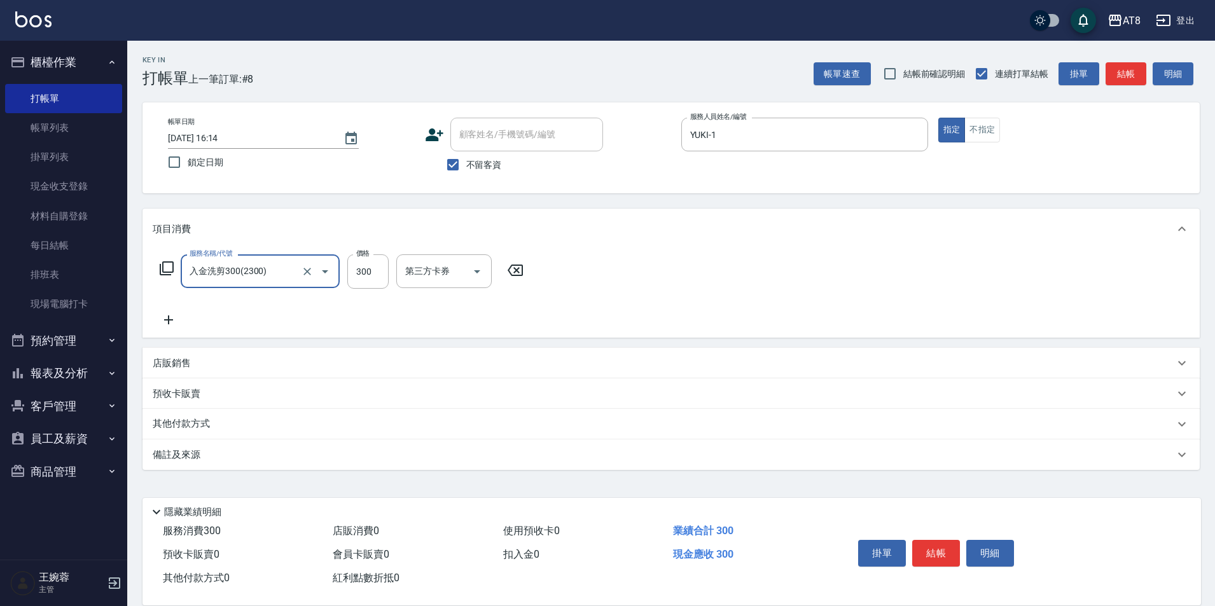
type input "入金洗剪300(2300)"
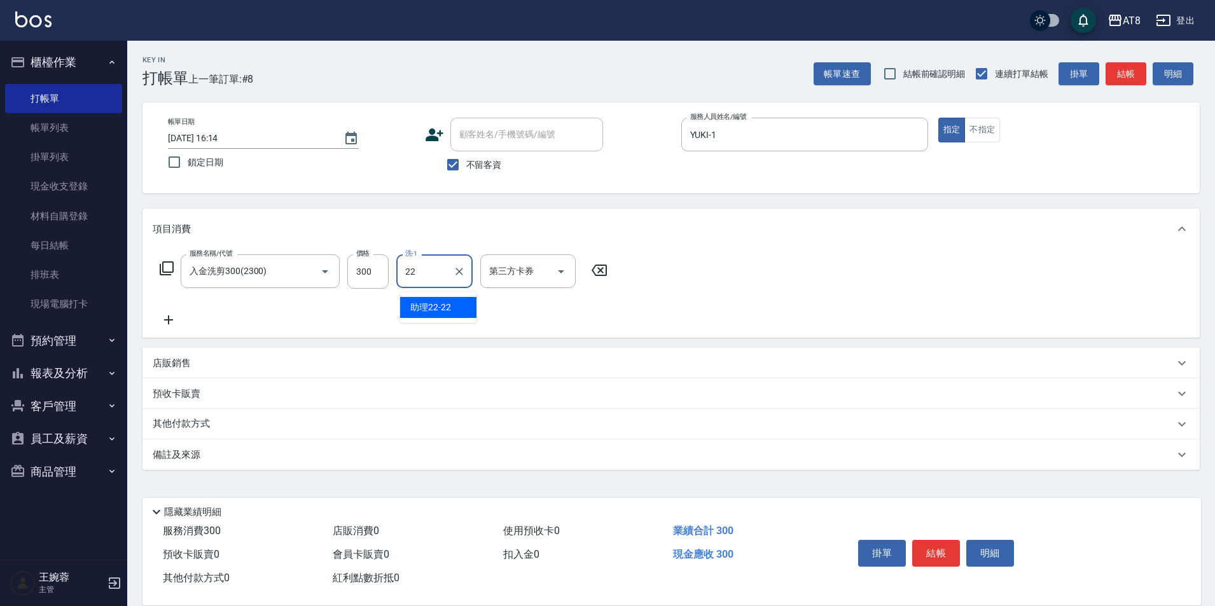
type input "助理22-22"
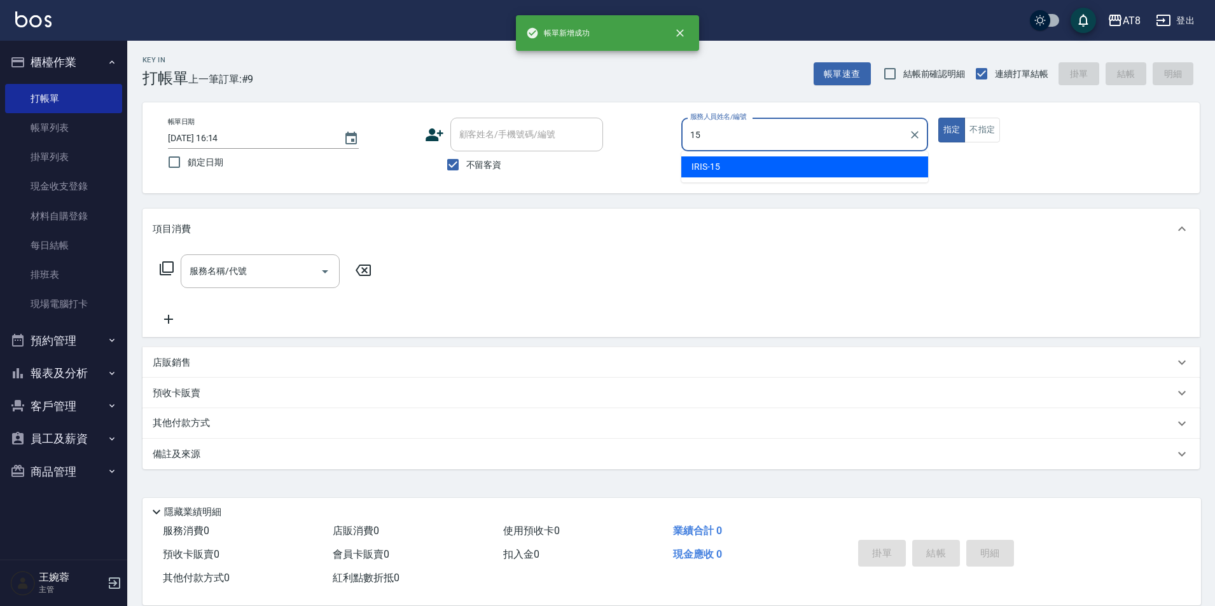
type input "IRIS-15"
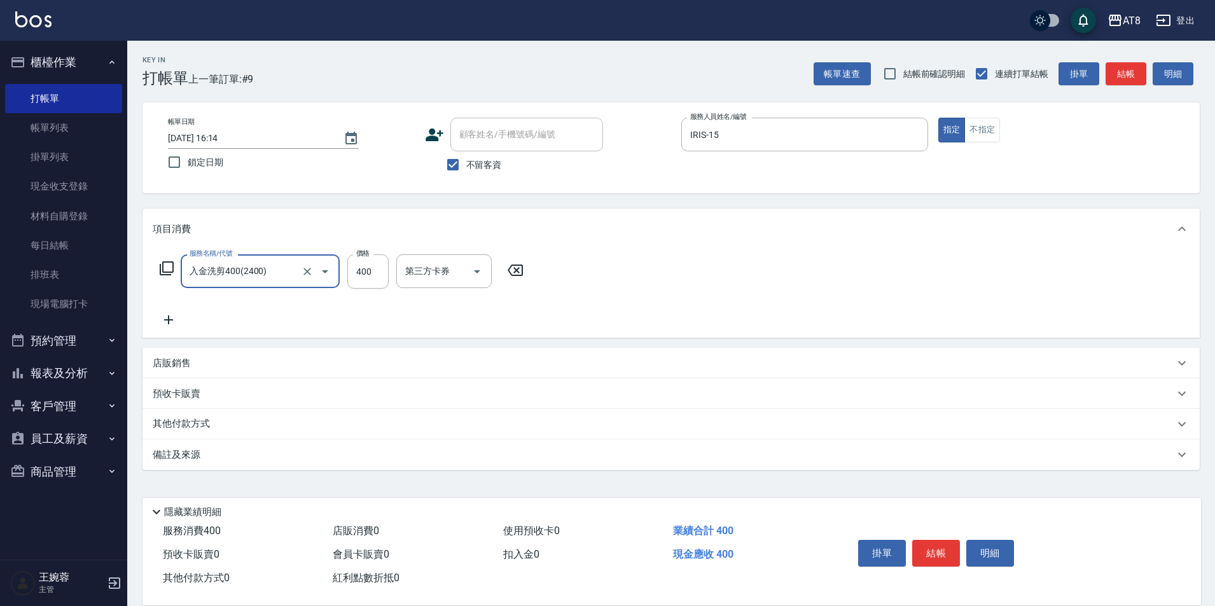
type input "入金洗剪400(2400)"
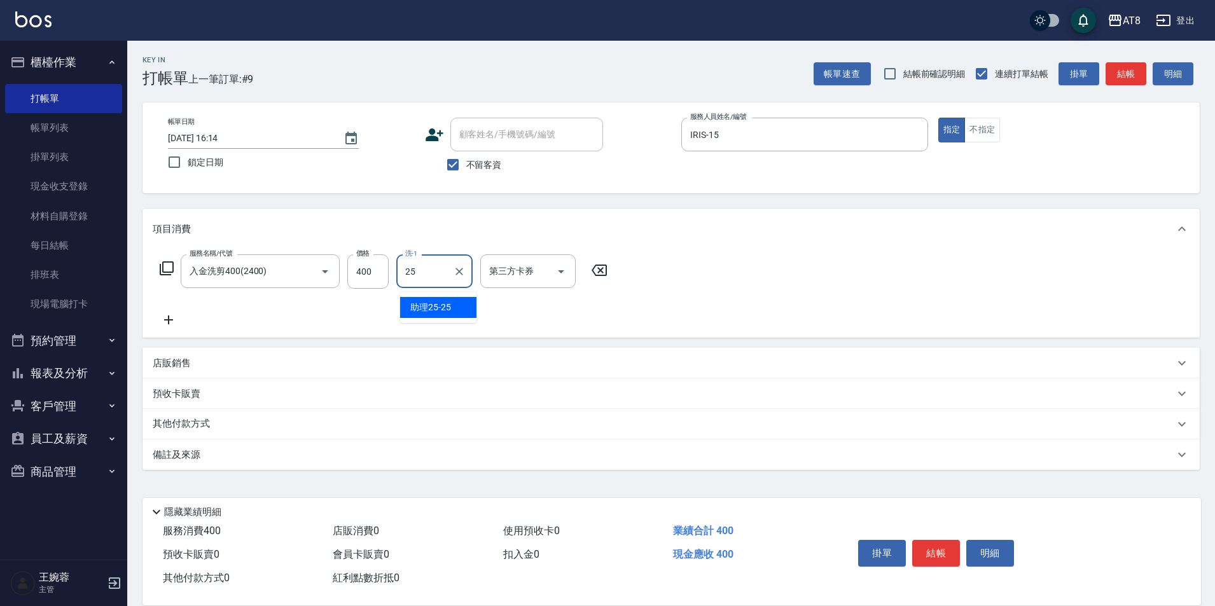
type input "助理25-25"
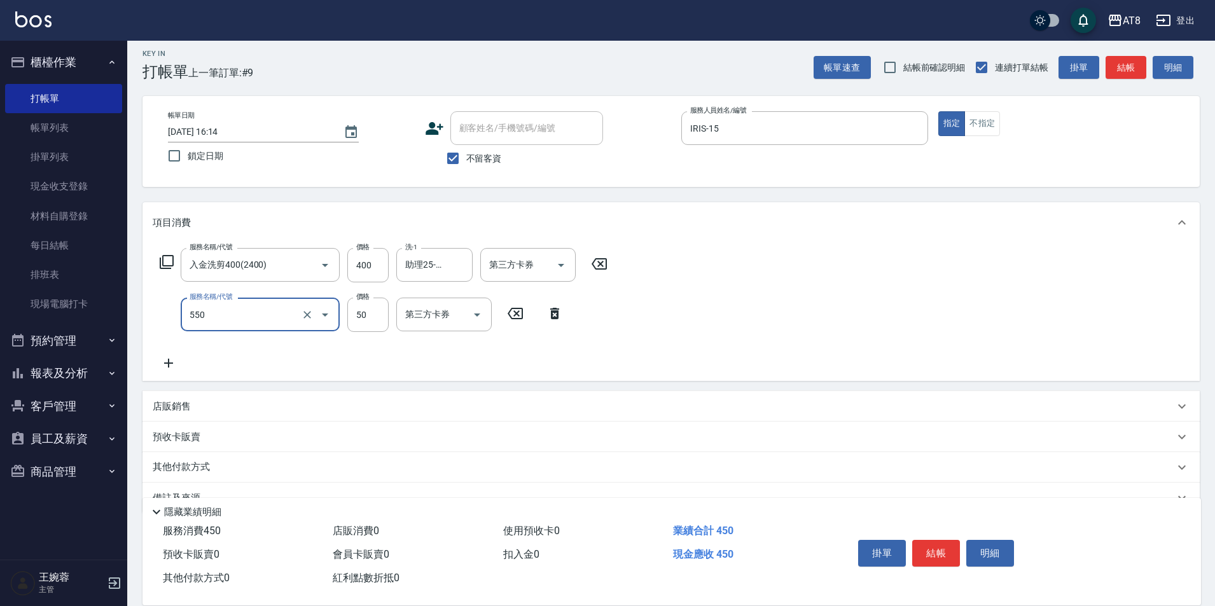
type input "精油或深層(550)"
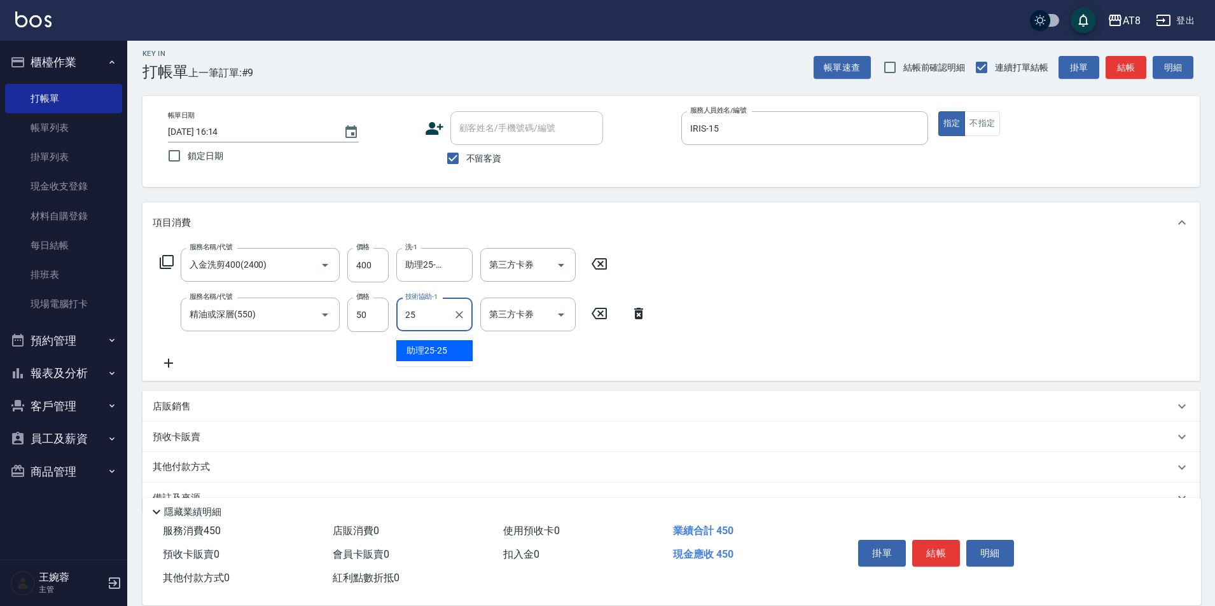
type input "助理25-25"
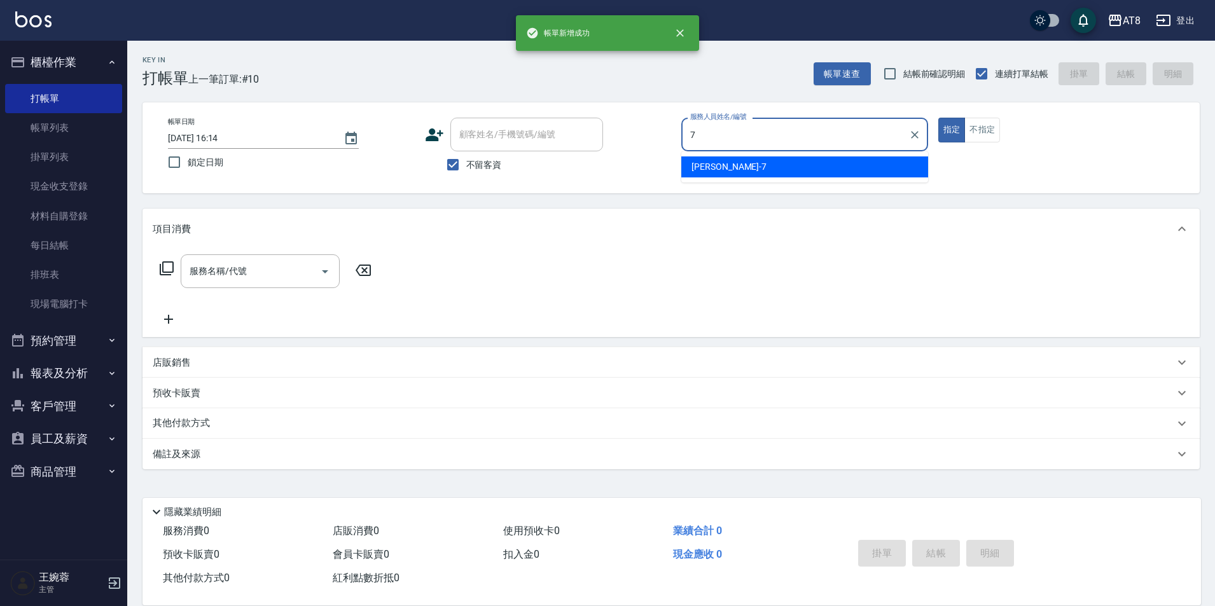
type input "[PERSON_NAME]-7"
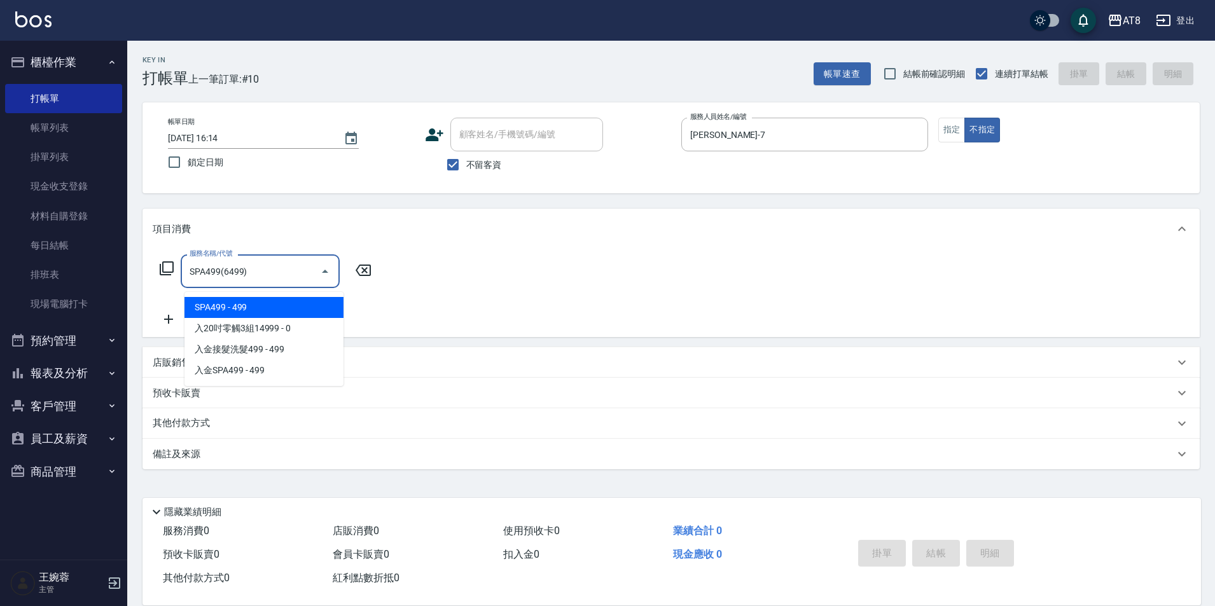
type input "SPA499(6499)"
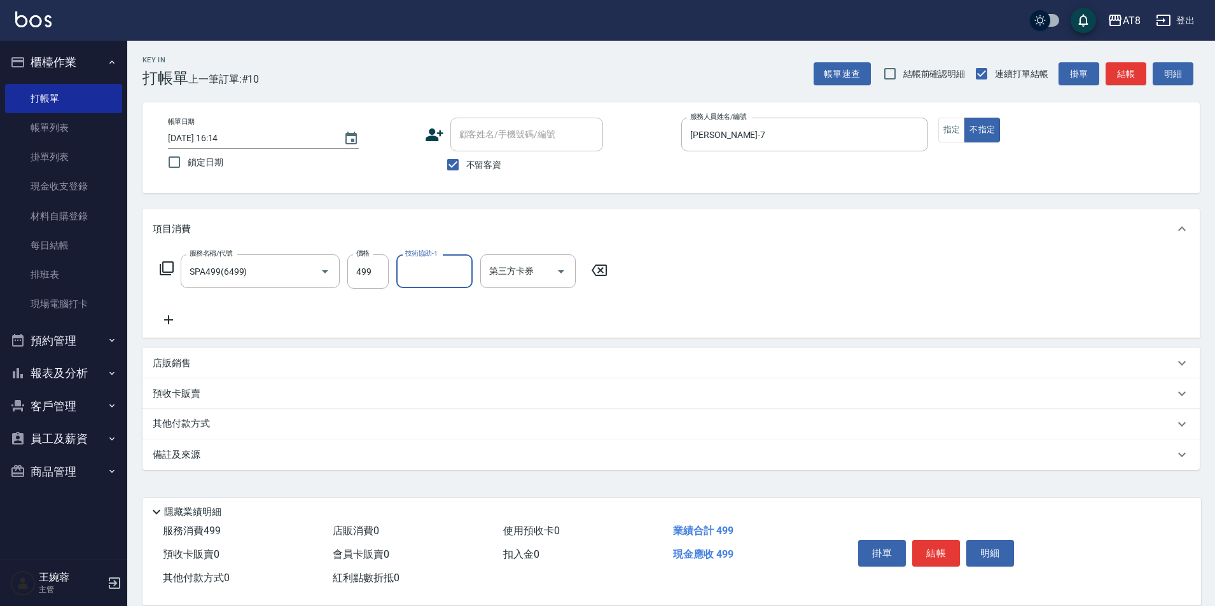
type input "5"
type input "助理25-25"
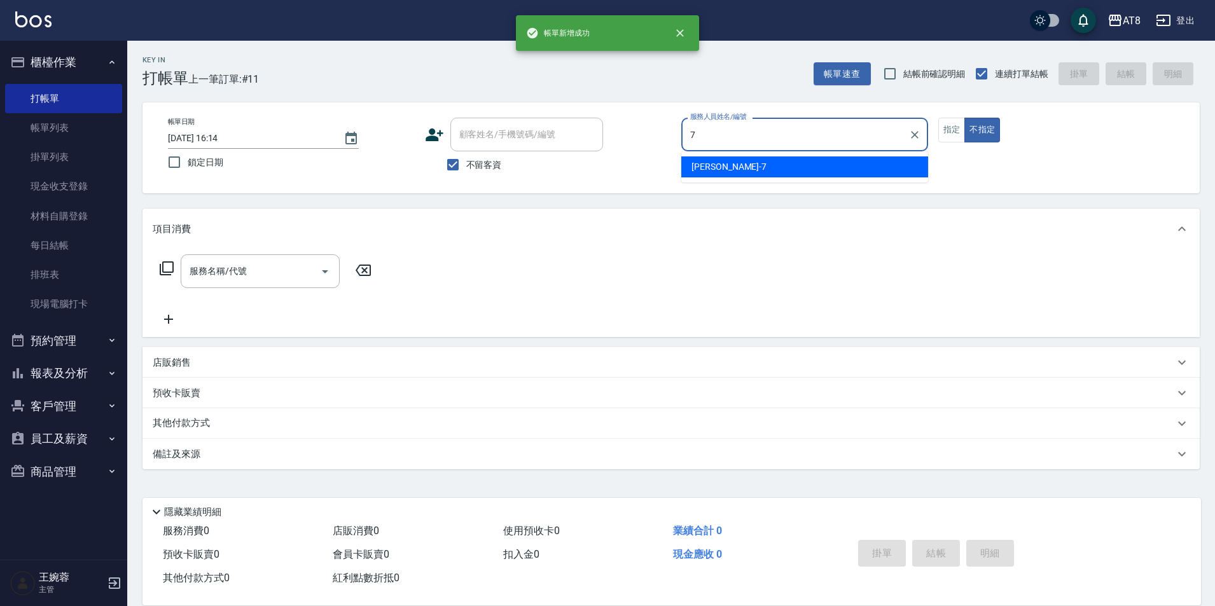
type input "[PERSON_NAME]-7"
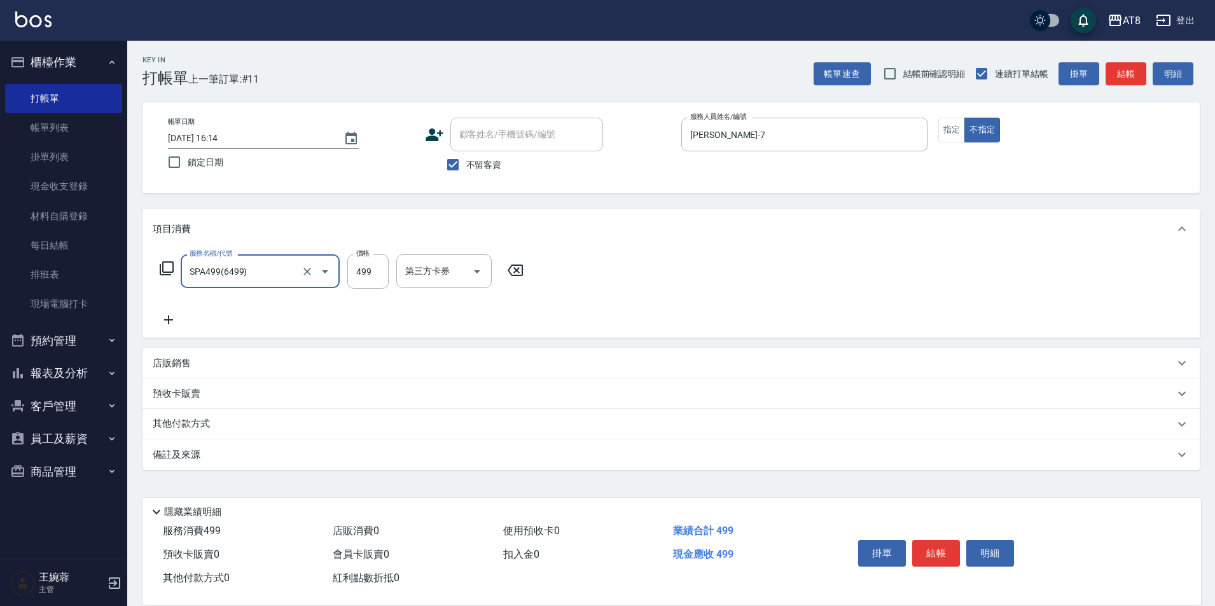
type input "SPA499(6499)"
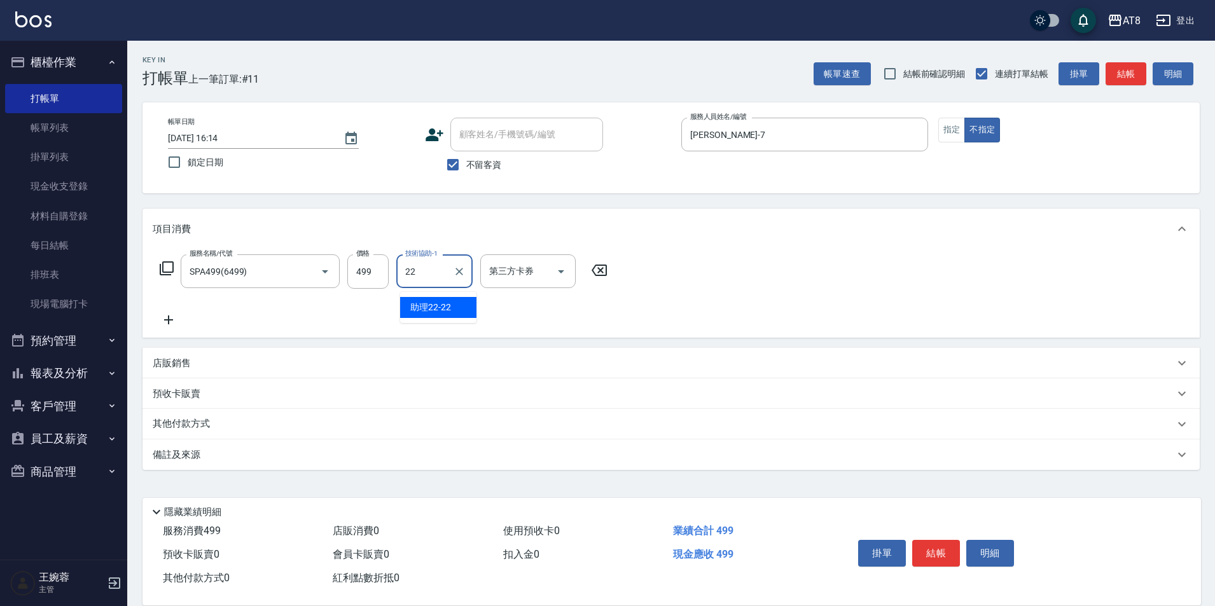
type input "助理22-22"
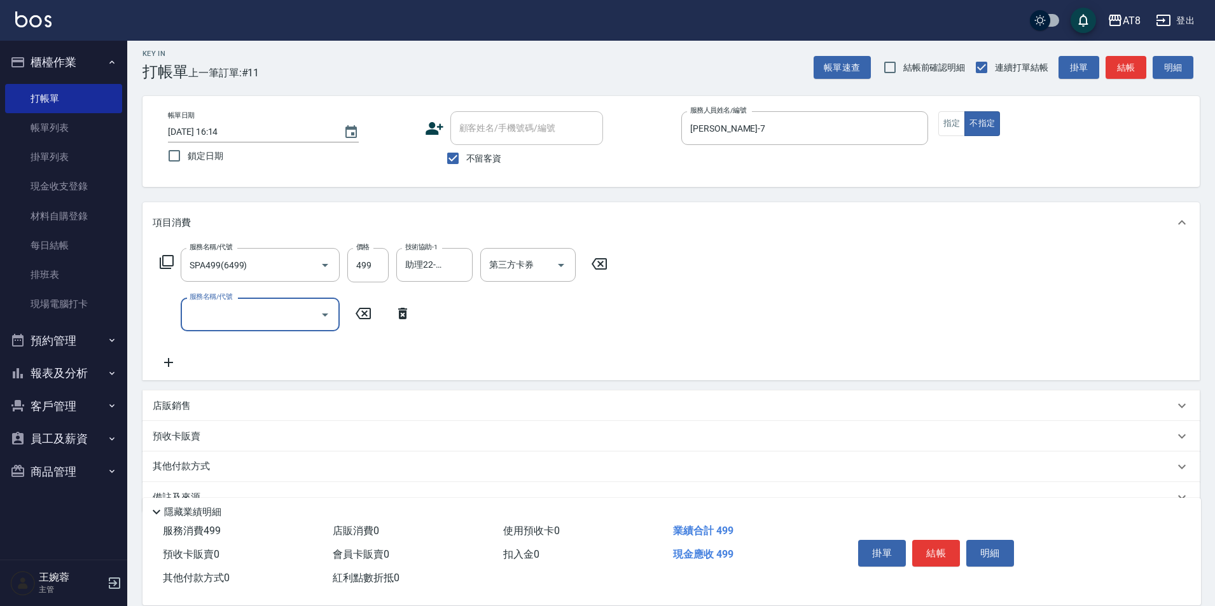
type input "3"
type input "入金剪髮220(20220)"
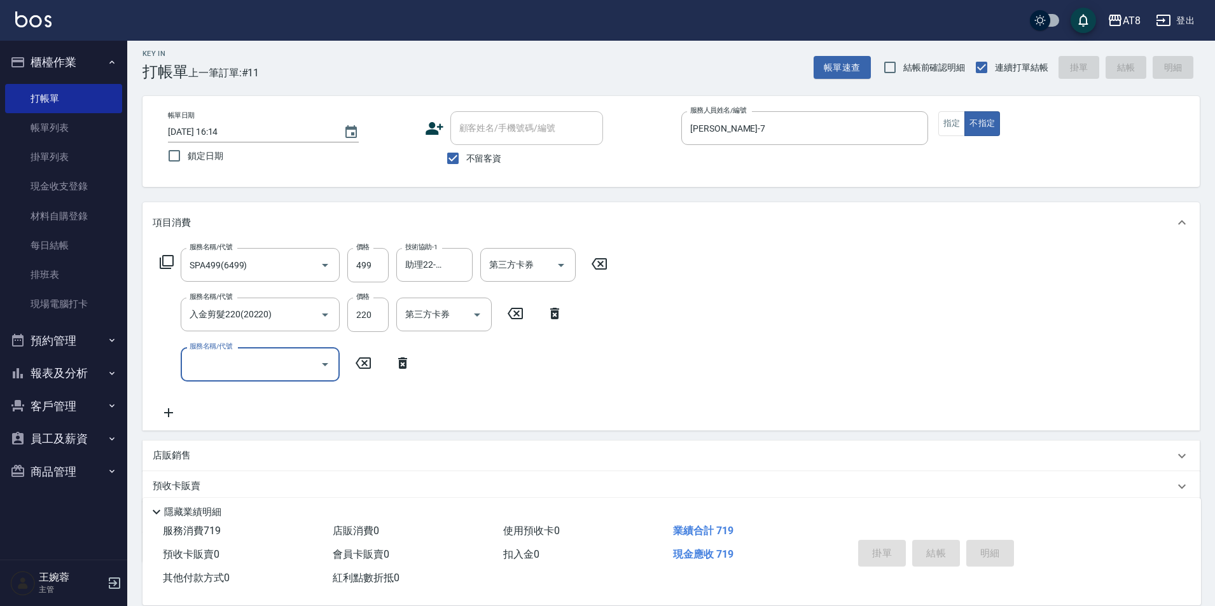
type input "[DATE] 16:15"
